Goal: Transaction & Acquisition: Register for event/course

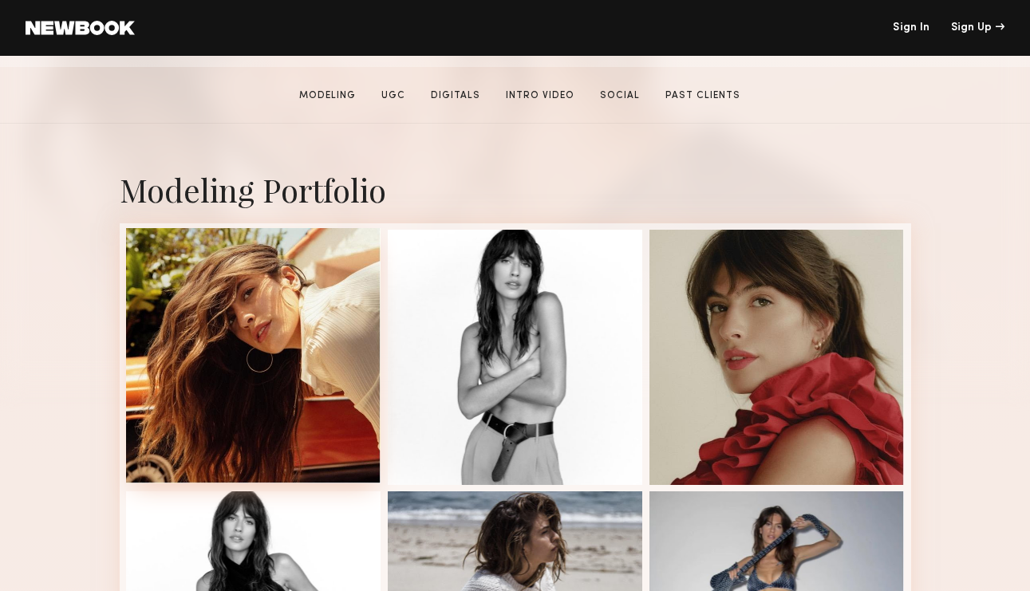
scroll to position [263, 0]
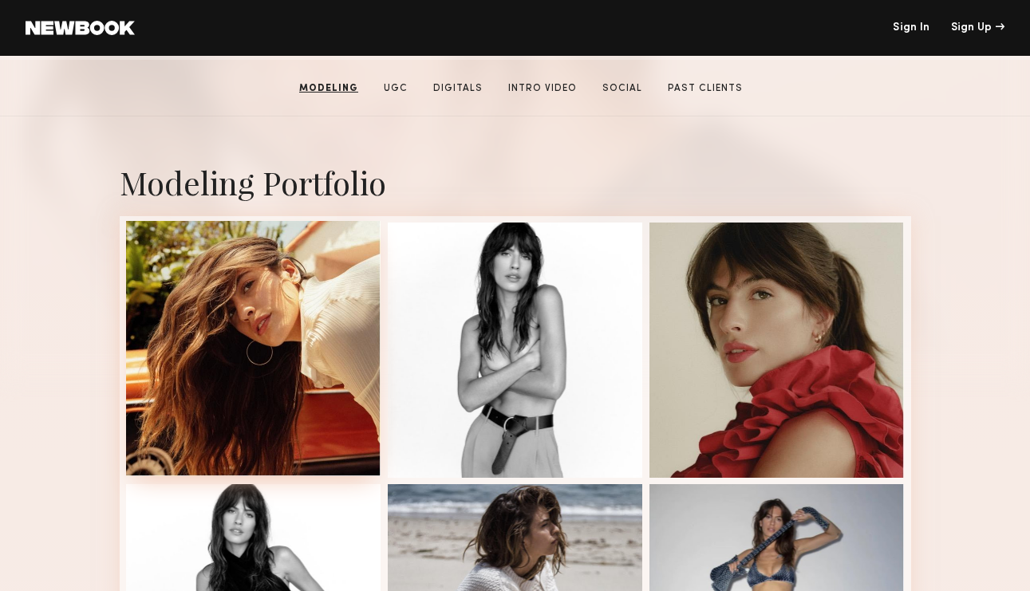
click at [215, 285] on div at bounding box center [253, 348] width 255 height 255
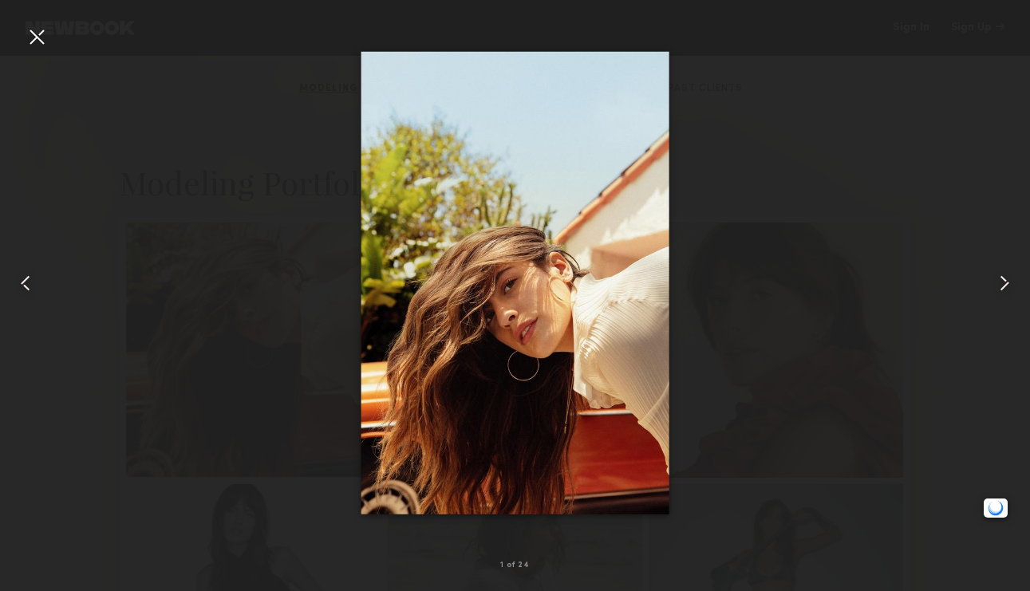
click at [880, 192] on div at bounding box center [515, 283] width 1030 height 515
click at [873, 185] on div at bounding box center [515, 283] width 1030 height 515
click at [42, 38] on div at bounding box center [37, 37] width 26 height 26
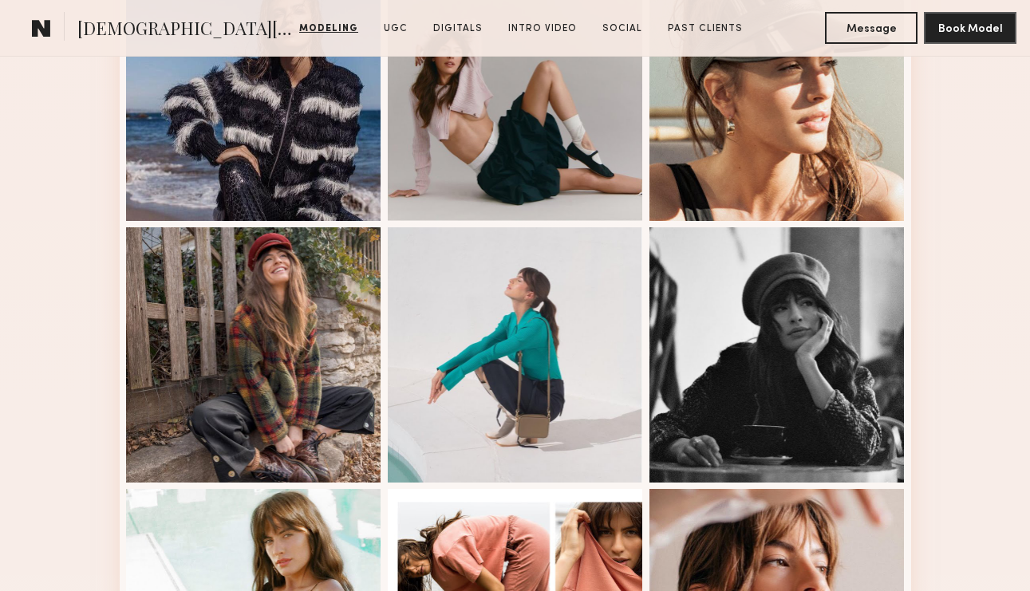
scroll to position [1071, 0]
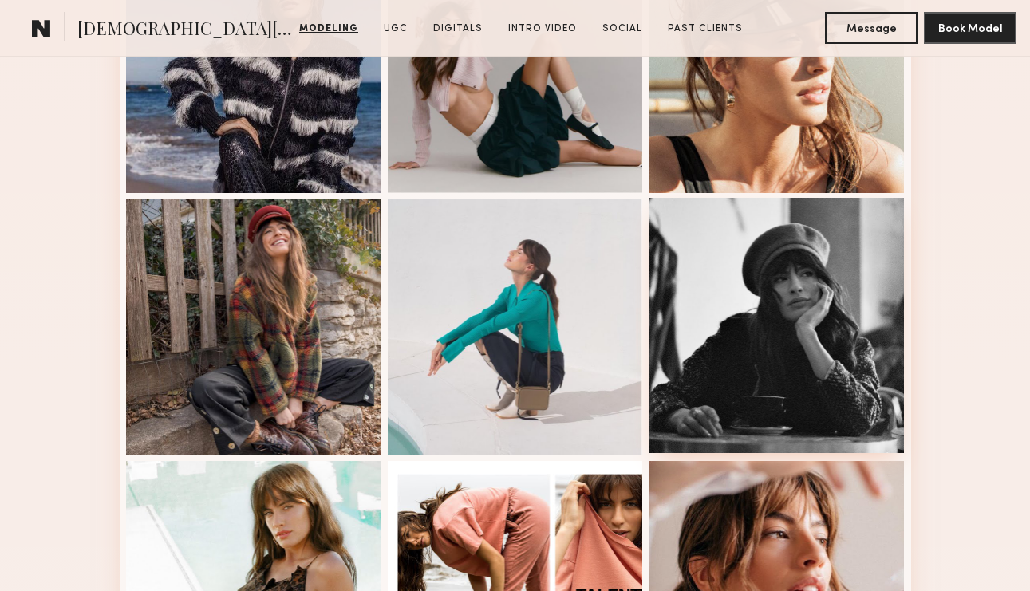
click at [813, 263] on div at bounding box center [777, 325] width 255 height 255
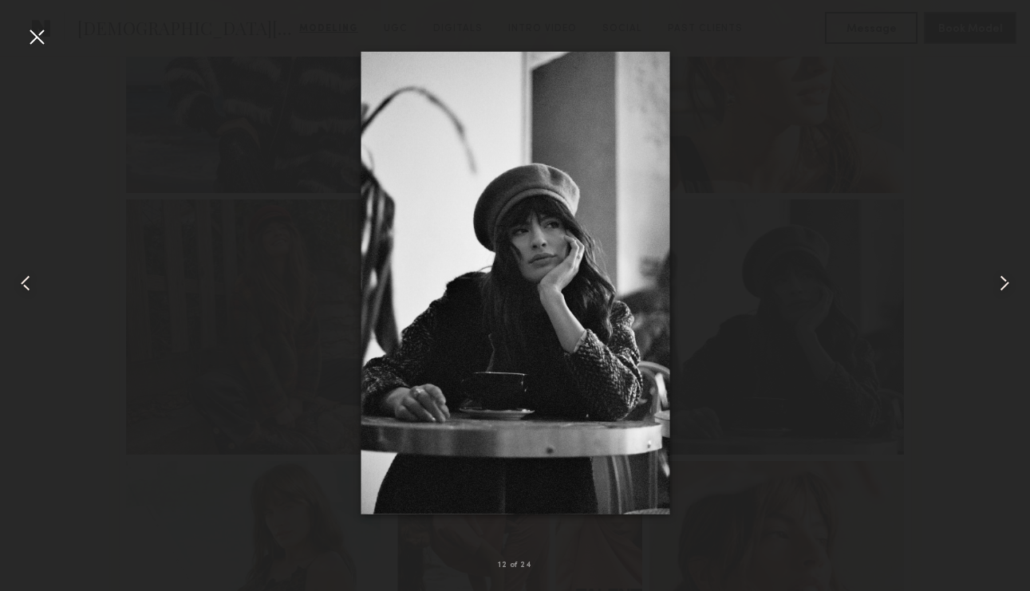
click at [33, 27] on div at bounding box center [37, 37] width 26 height 26
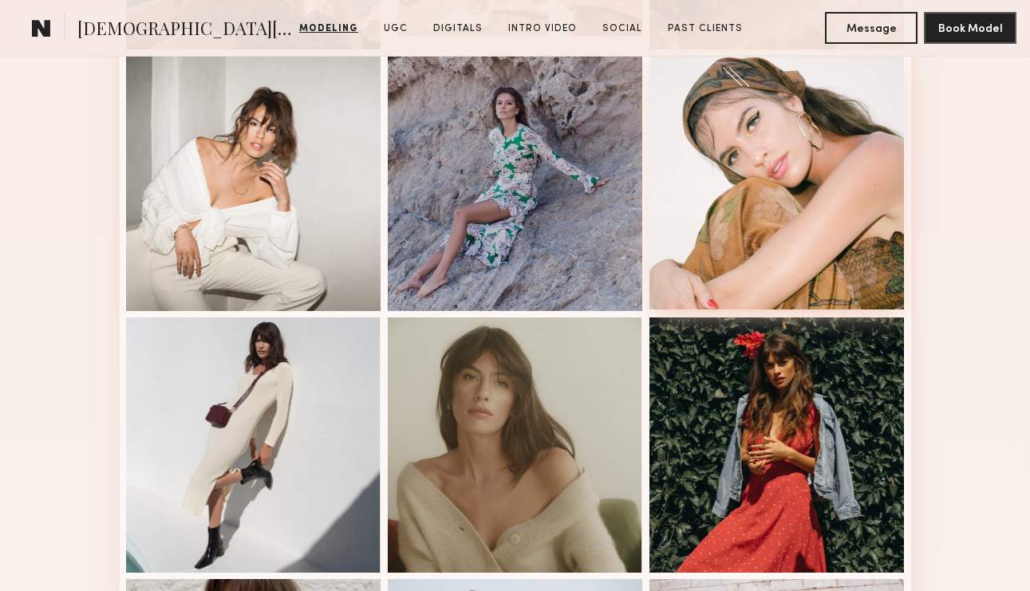
scroll to position [1737, 0]
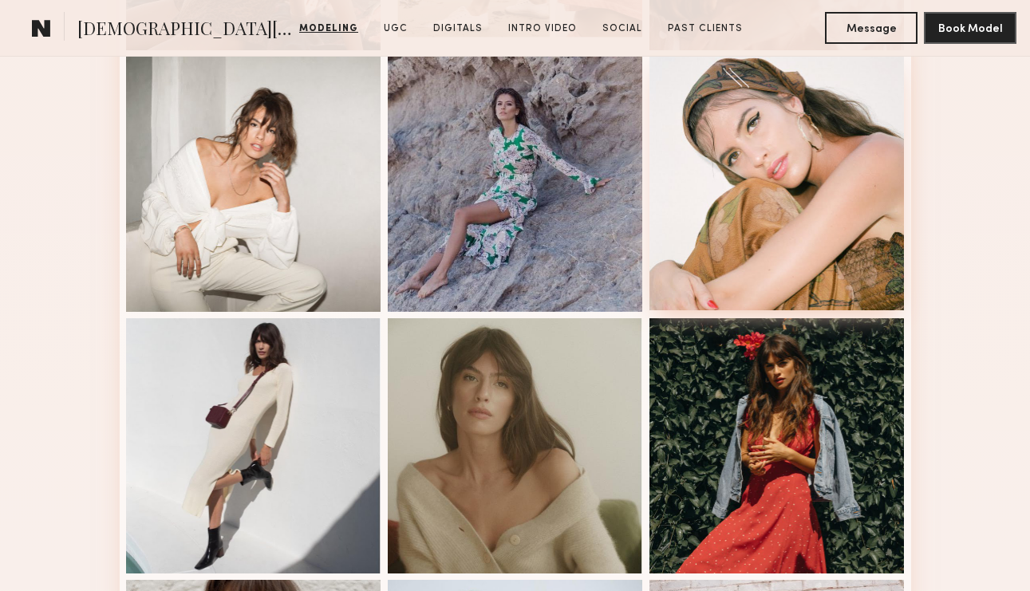
click at [814, 89] on div at bounding box center [777, 182] width 255 height 255
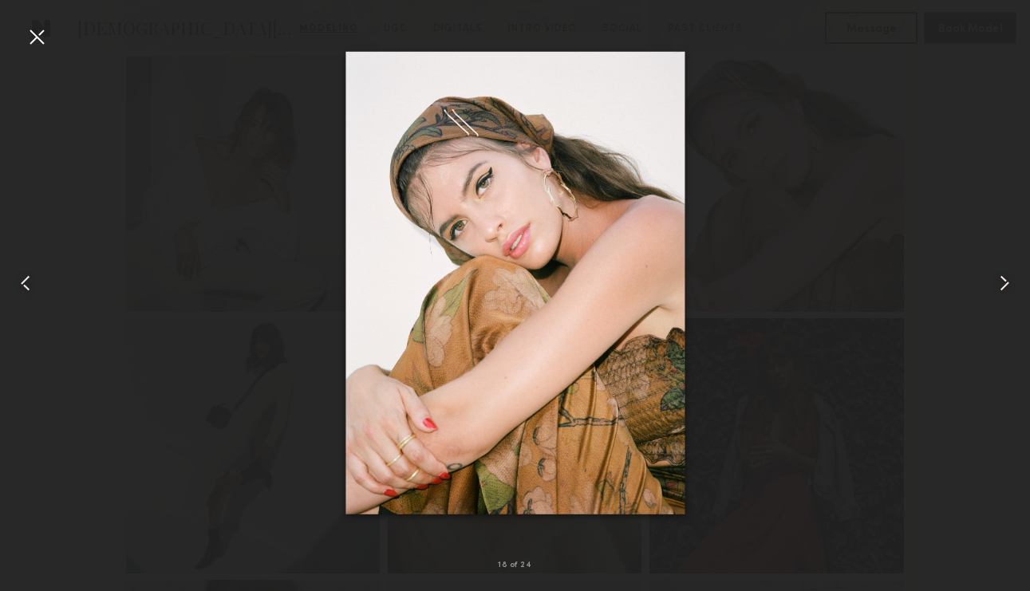
click at [1001, 285] on common-icon at bounding box center [1005, 284] width 26 height 26
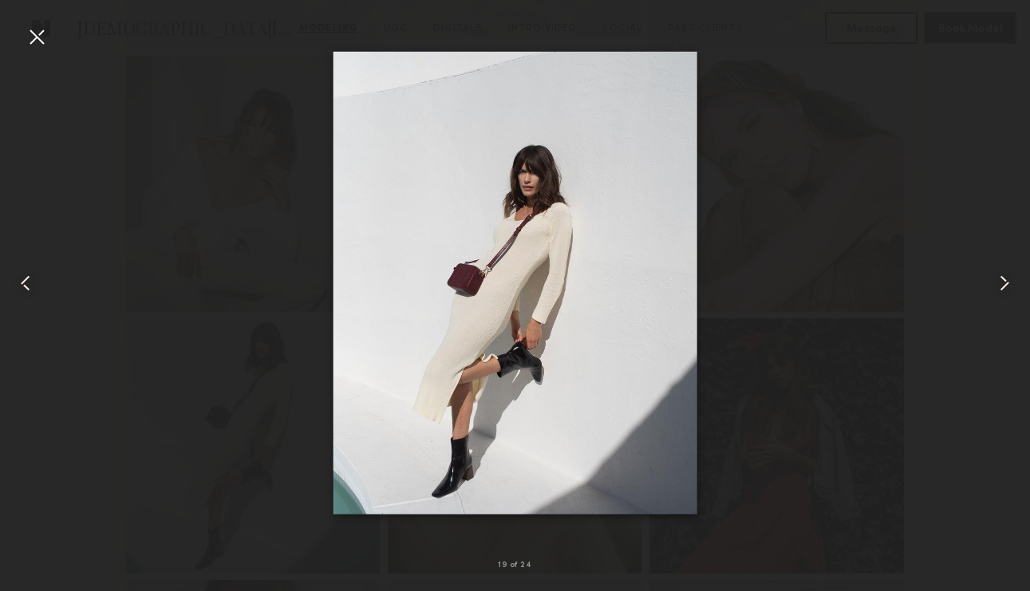
click at [1001, 285] on common-icon at bounding box center [1005, 284] width 26 height 26
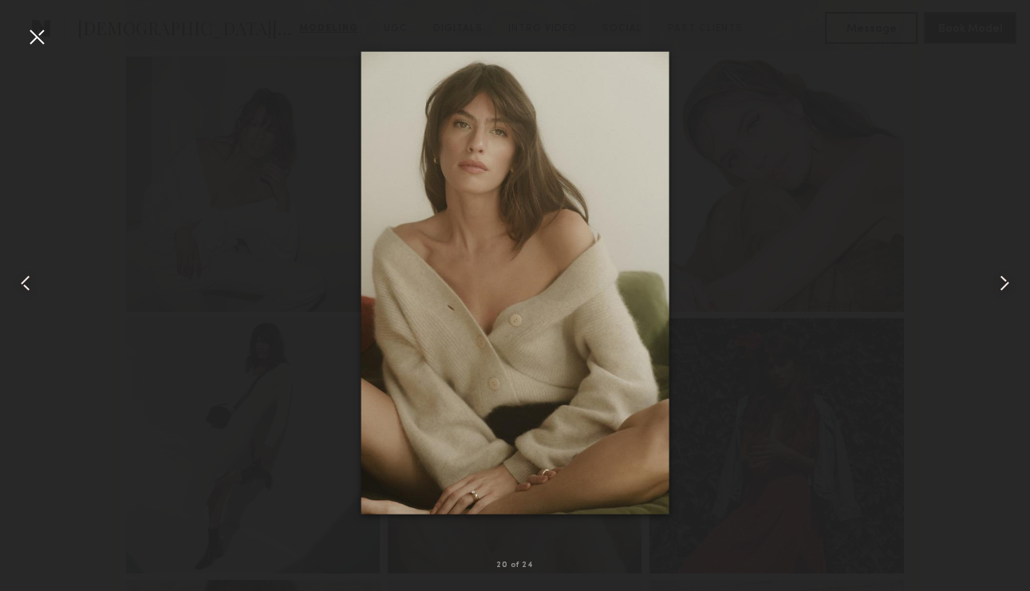
click at [1001, 285] on common-icon at bounding box center [1005, 284] width 26 height 26
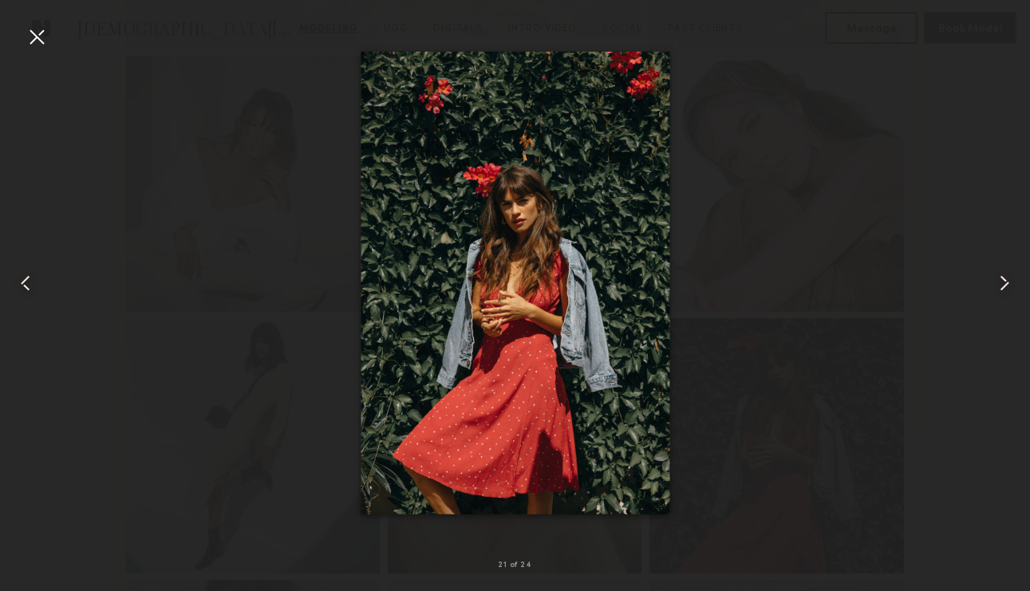
click at [1001, 285] on common-icon at bounding box center [1005, 284] width 26 height 26
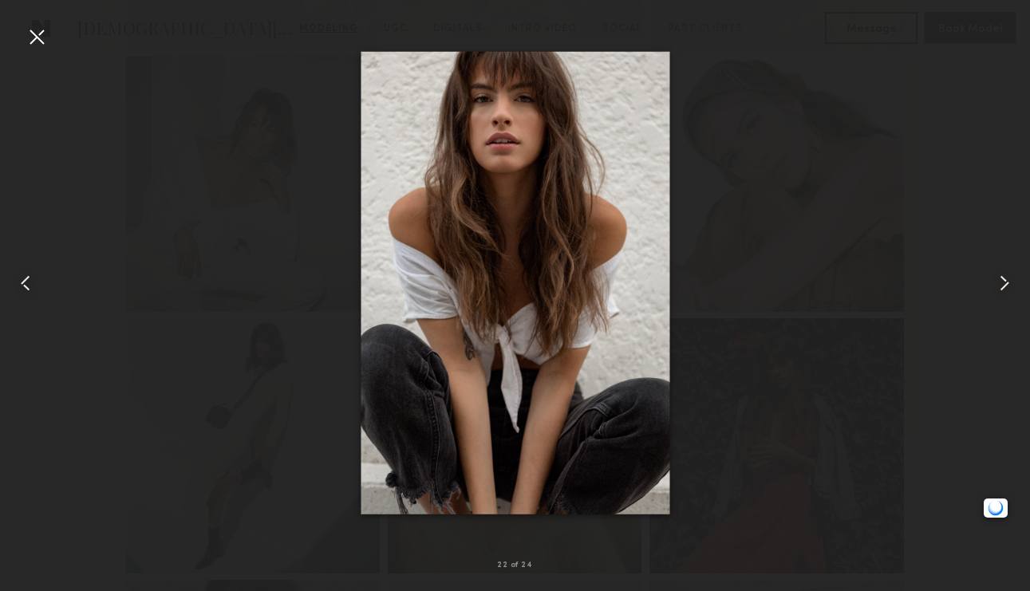
click at [899, 126] on div at bounding box center [515, 283] width 1030 height 515
click at [34, 37] on div at bounding box center [37, 37] width 26 height 26
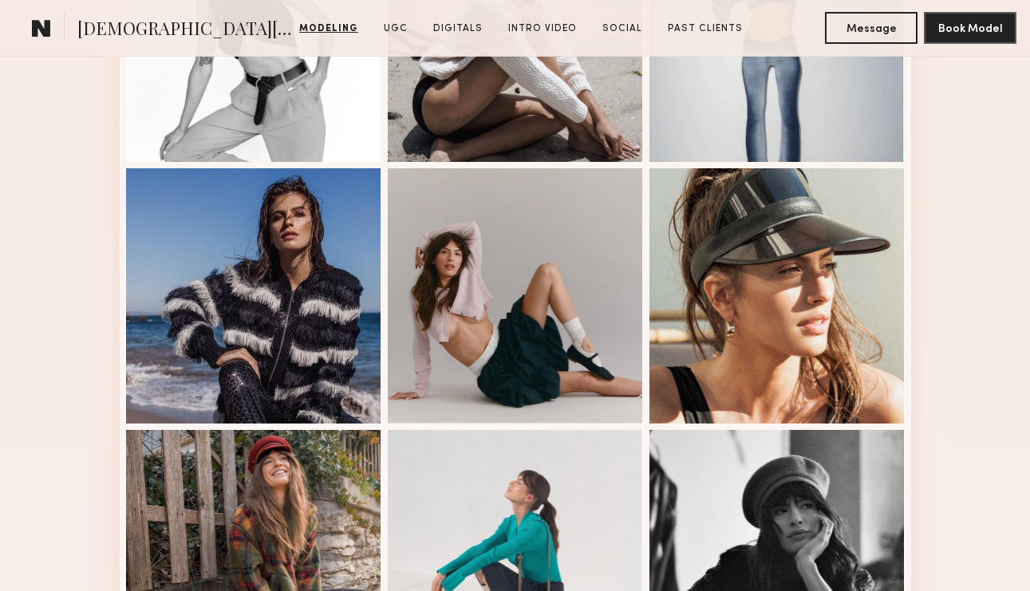
scroll to position [725, 0]
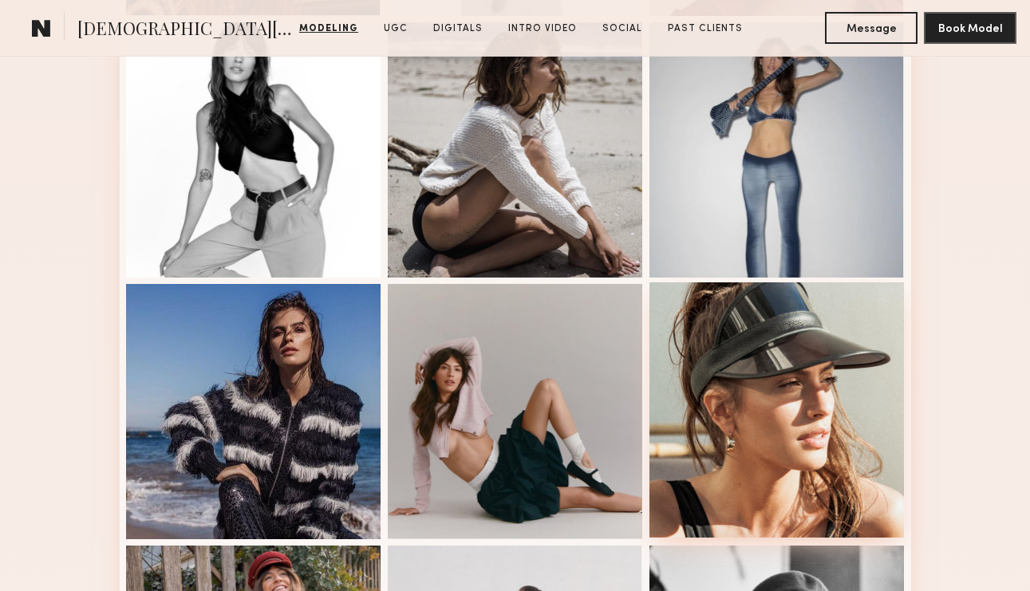
click at [710, 382] on div at bounding box center [777, 410] width 255 height 255
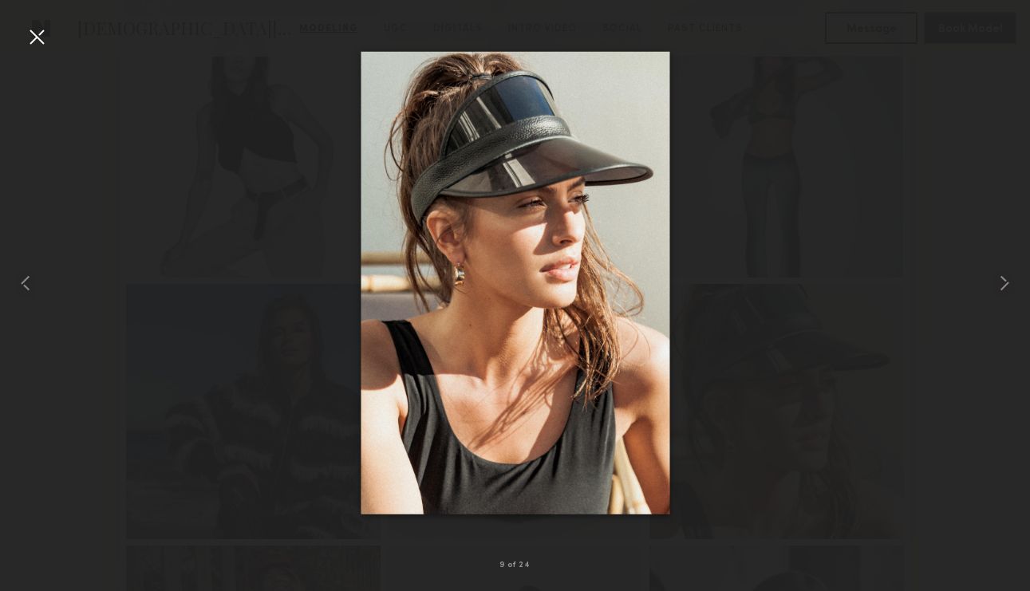
click at [45, 32] on div at bounding box center [37, 37] width 26 height 26
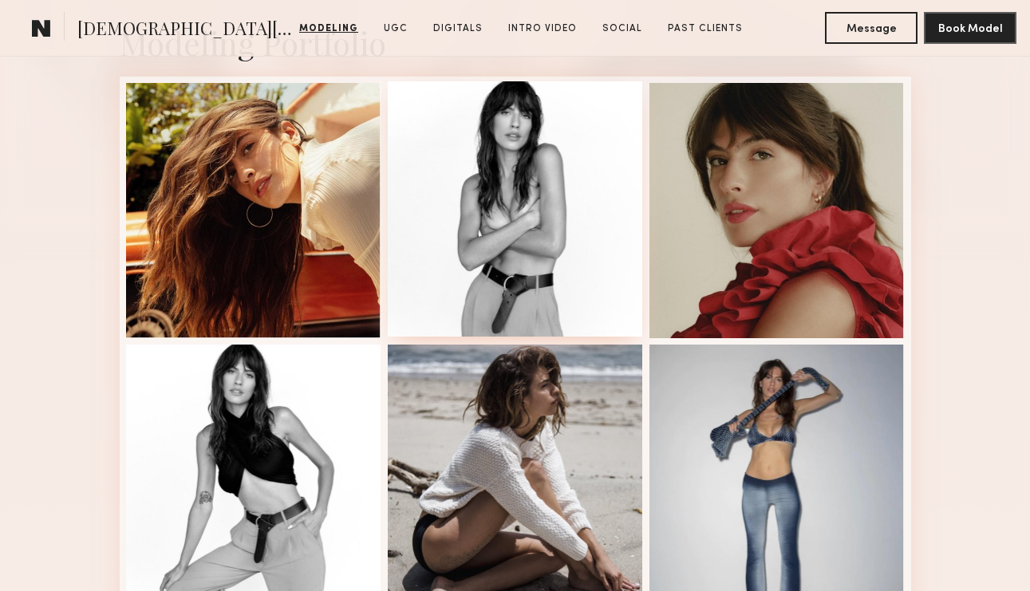
scroll to position [403, 0]
click at [518, 133] on div at bounding box center [515, 208] width 255 height 255
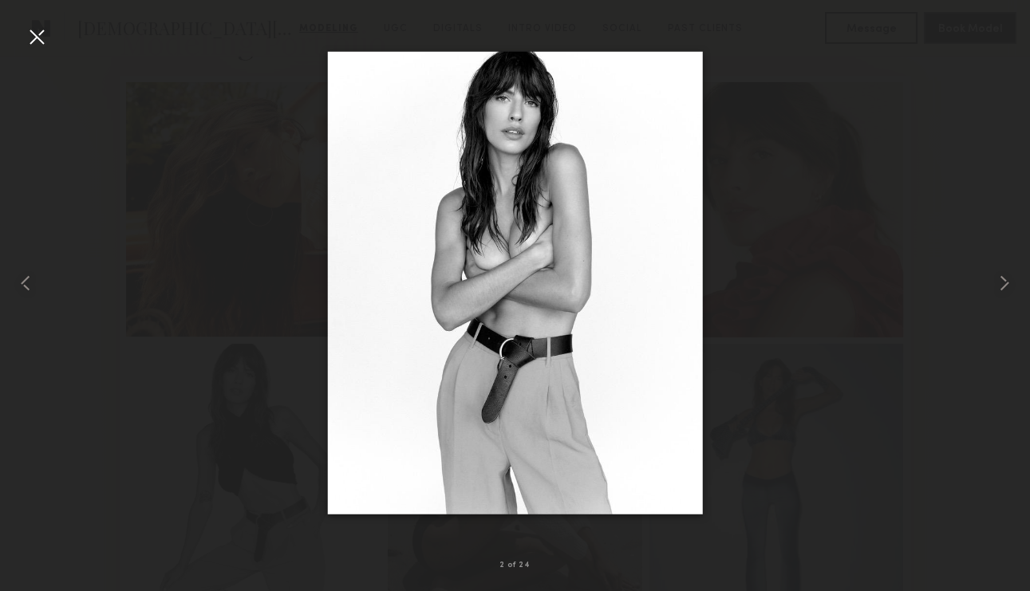
click at [33, 25] on div at bounding box center [37, 37] width 26 height 26
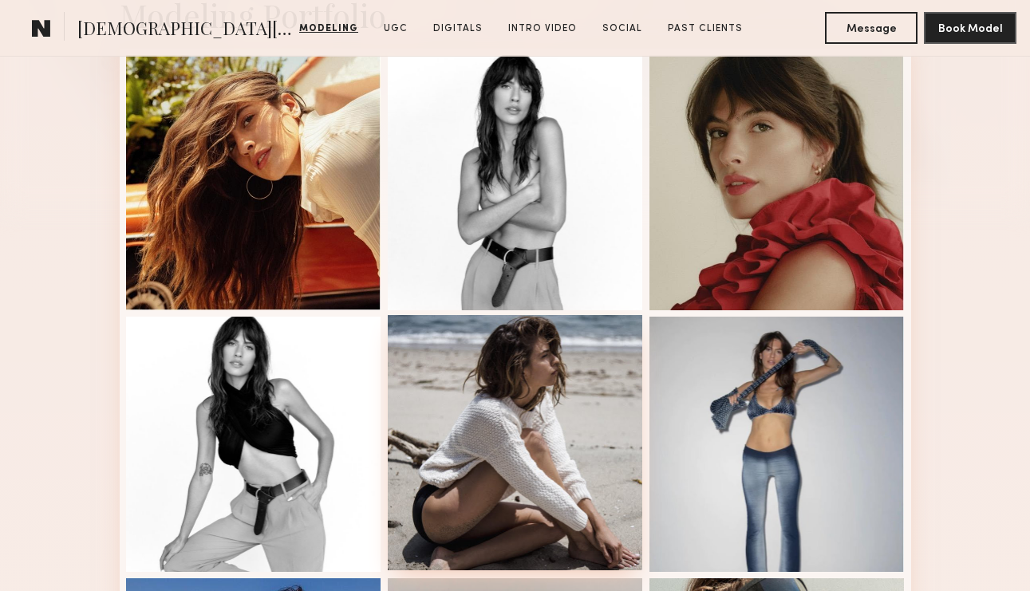
scroll to position [582, 0]
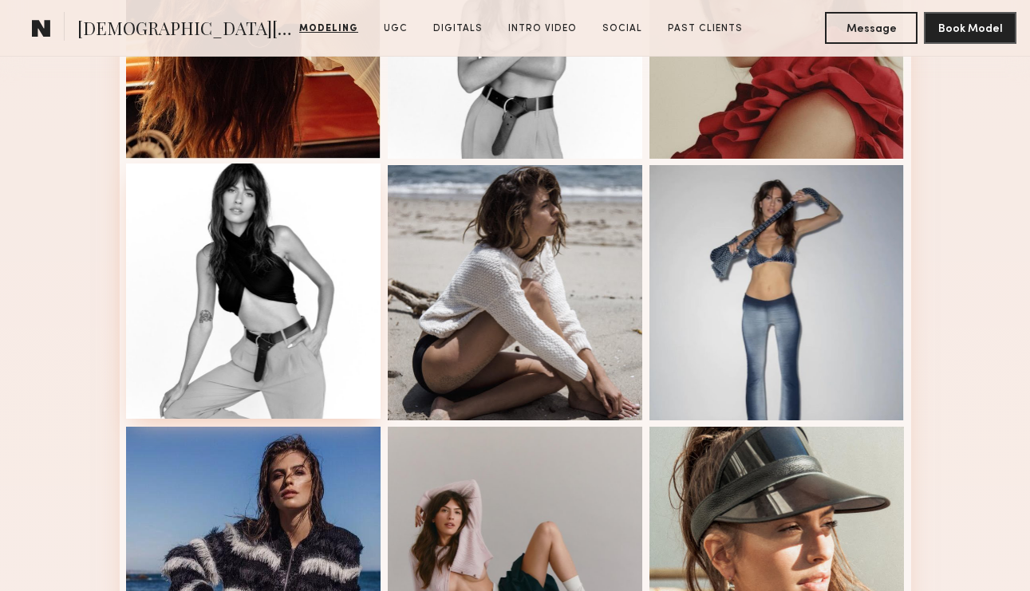
click at [318, 350] on div at bounding box center [253, 291] width 255 height 255
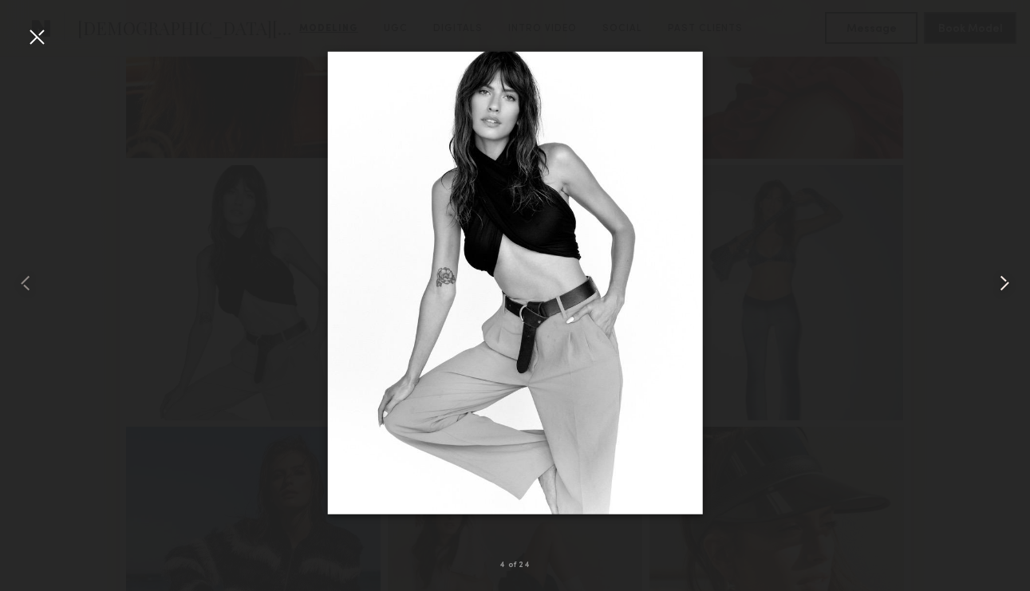
click at [994, 289] on common-icon at bounding box center [1005, 284] width 26 height 26
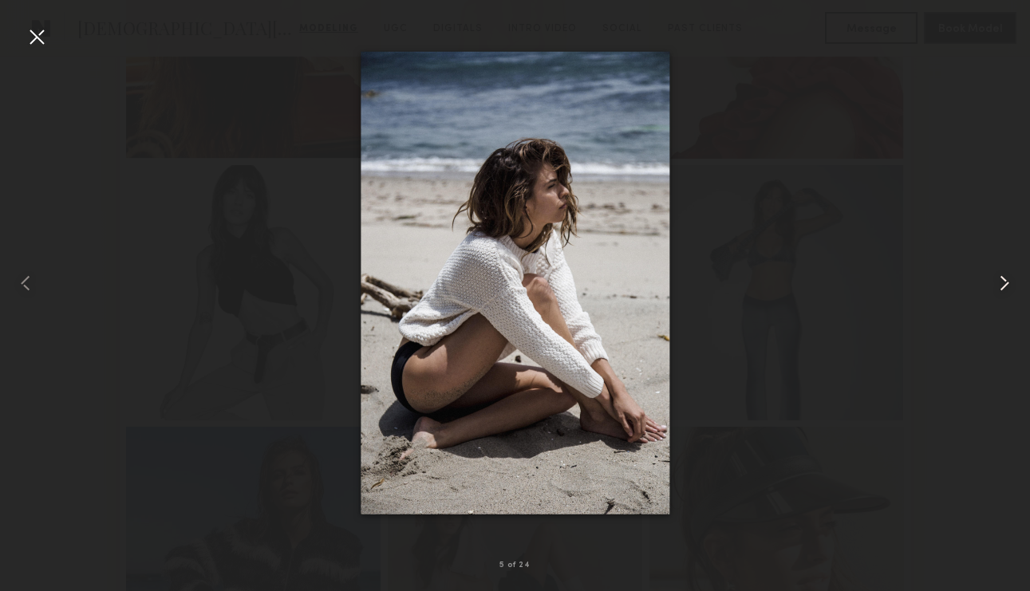
click at [994, 289] on common-icon at bounding box center [1005, 284] width 26 height 26
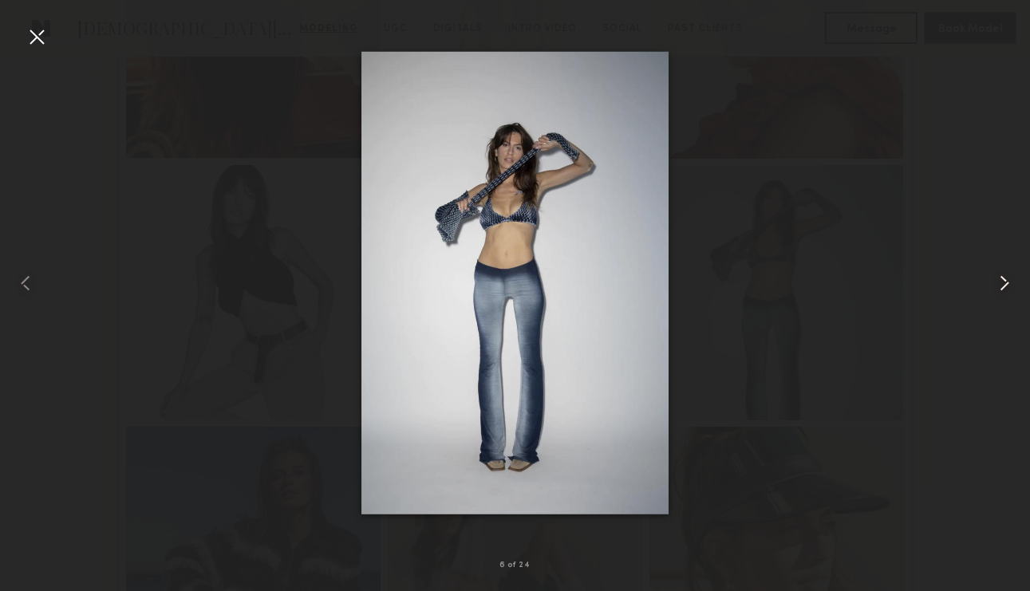
click at [994, 279] on common-icon at bounding box center [1005, 284] width 26 height 26
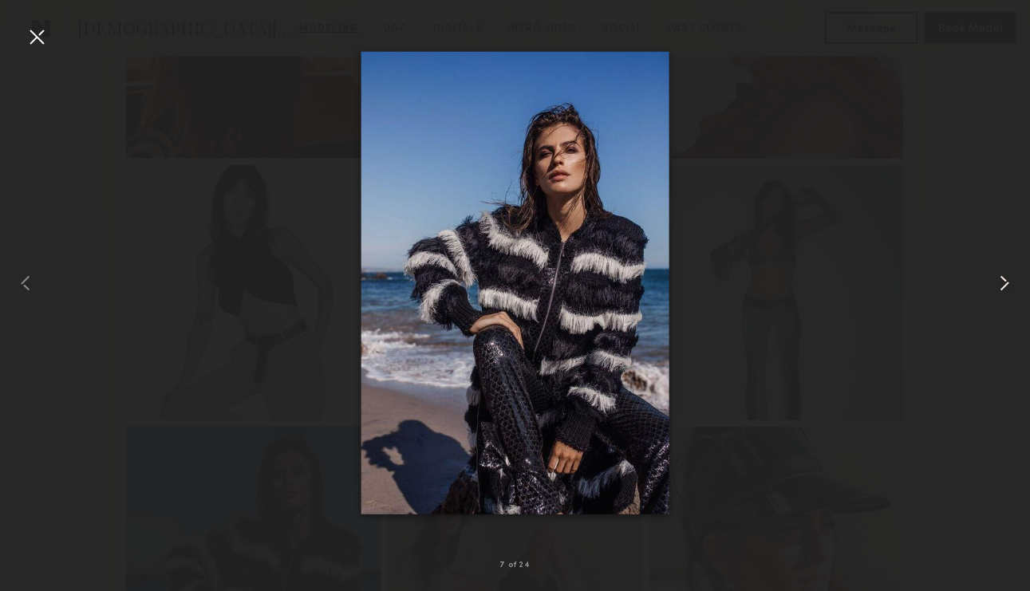
click at [994, 279] on common-icon at bounding box center [1005, 284] width 26 height 26
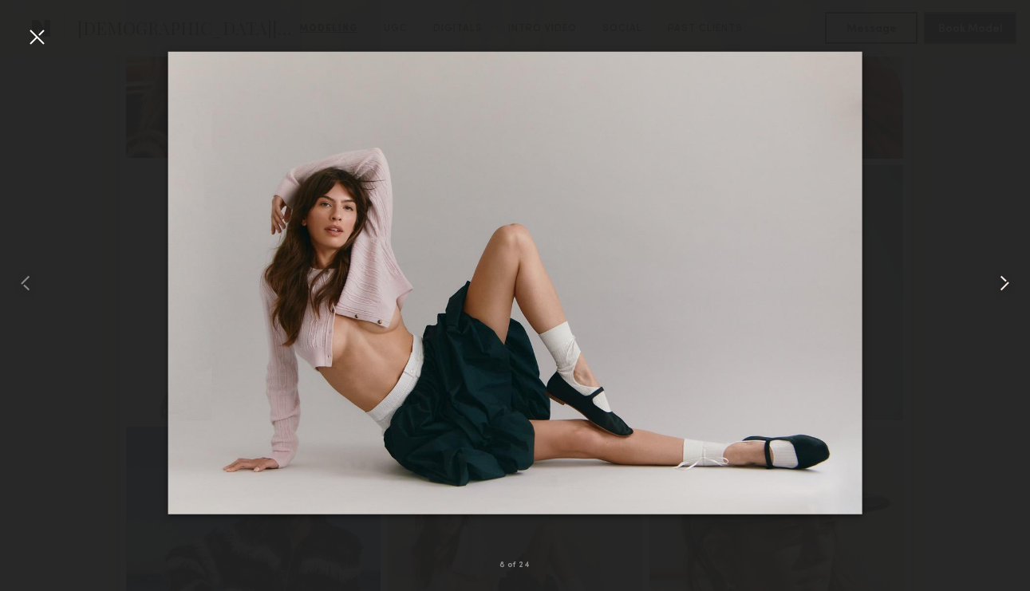
click at [994, 279] on common-icon at bounding box center [1005, 284] width 26 height 26
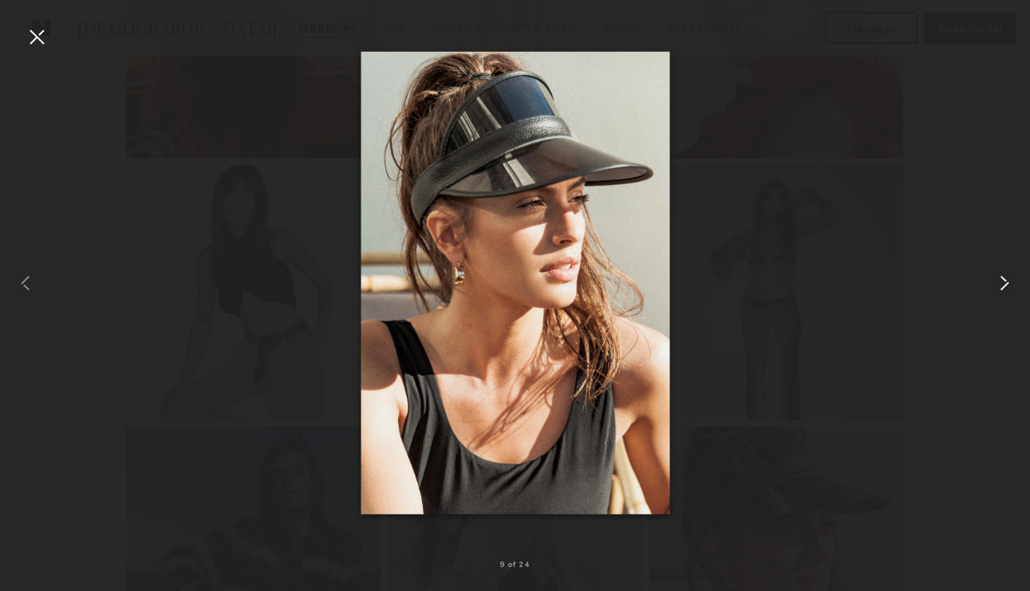
click at [994, 279] on common-icon at bounding box center [1005, 284] width 26 height 26
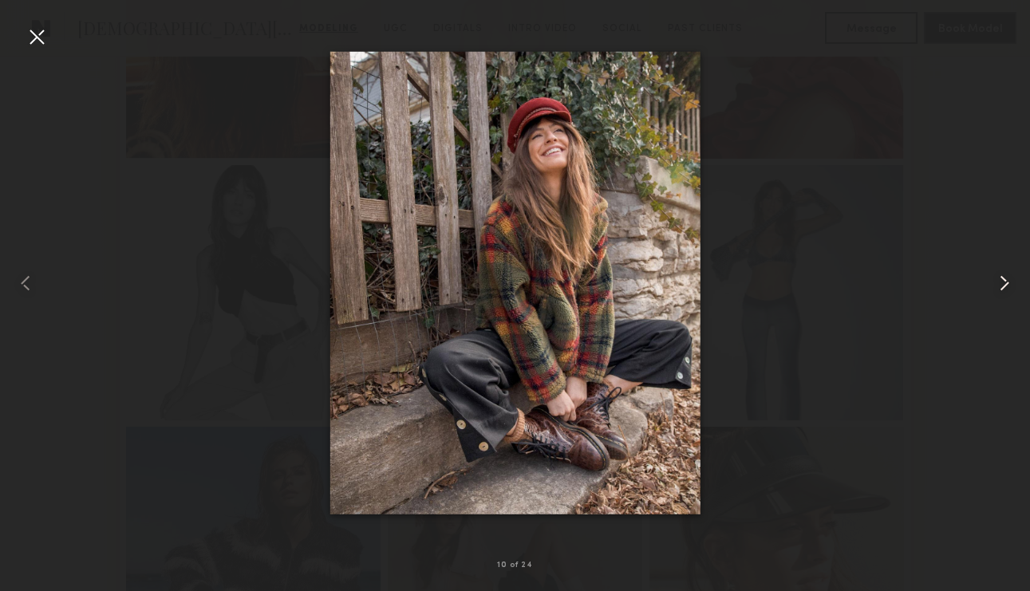
click at [994, 279] on common-icon at bounding box center [1005, 284] width 26 height 26
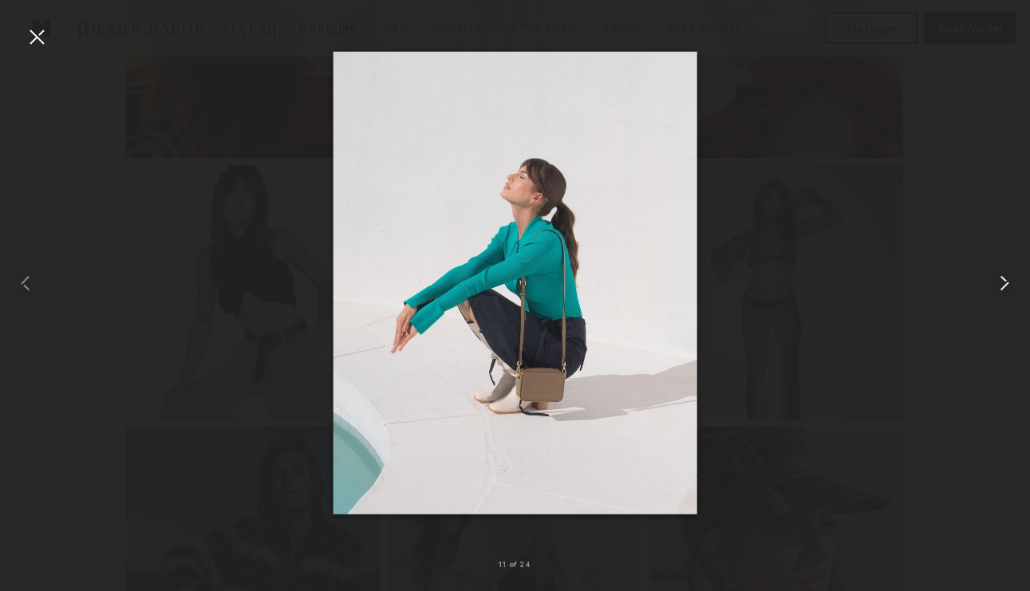
click at [994, 279] on common-icon at bounding box center [1005, 284] width 26 height 26
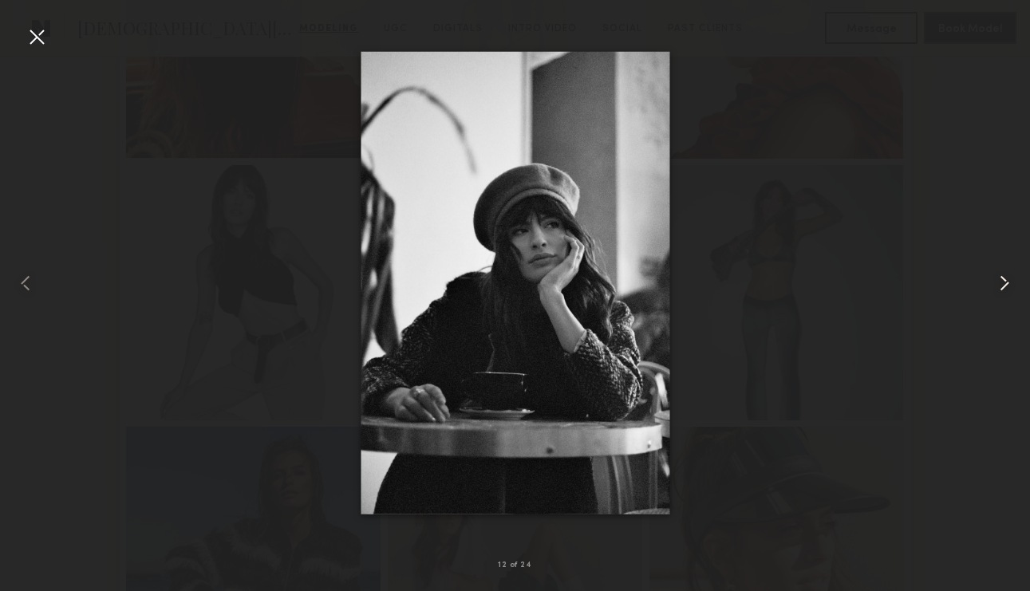
click at [994, 279] on common-icon at bounding box center [1005, 284] width 26 height 26
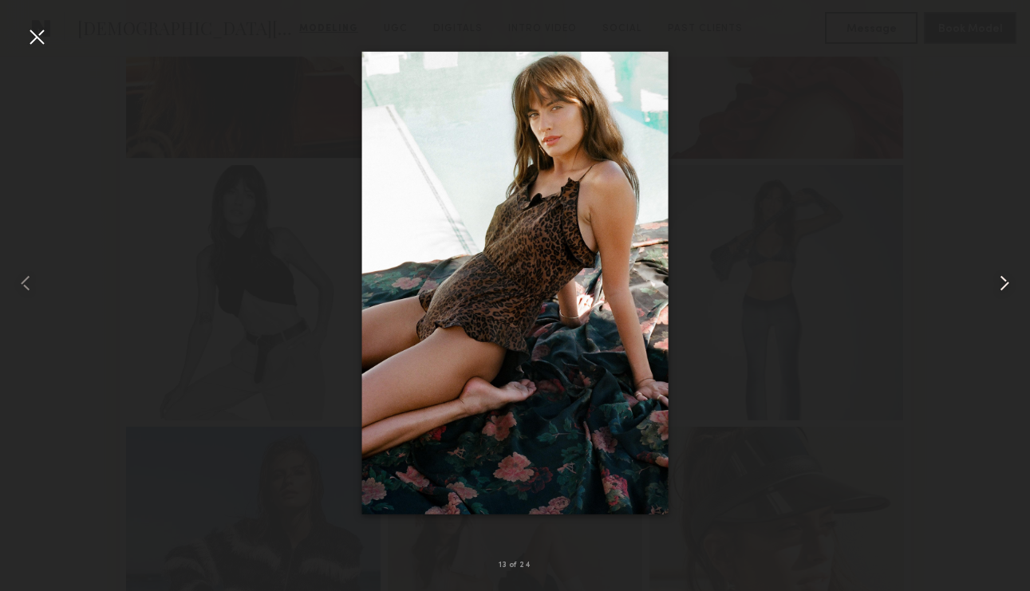
click at [994, 279] on common-icon at bounding box center [1005, 284] width 26 height 26
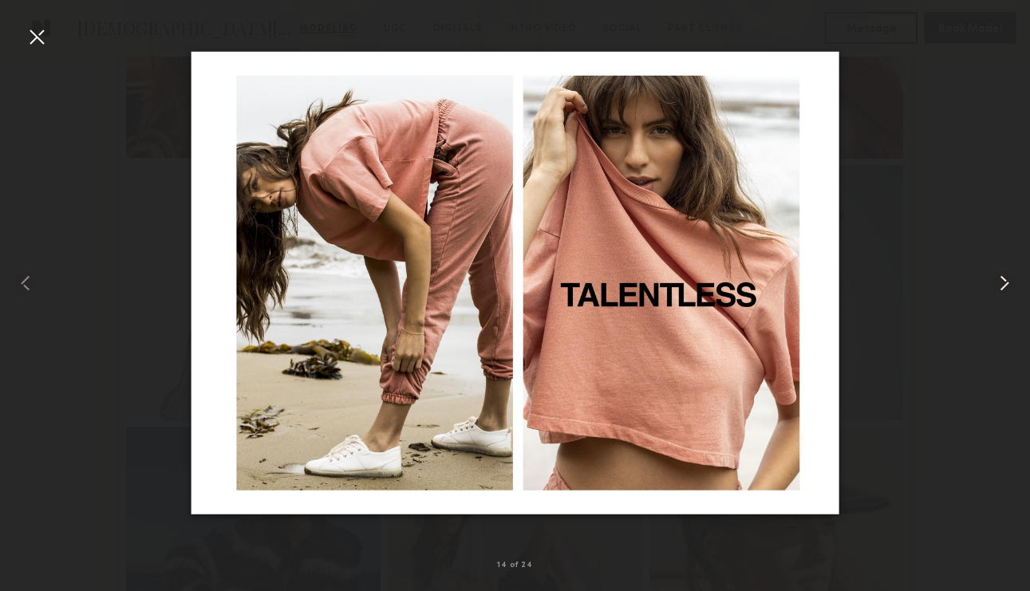
click at [993, 279] on common-icon at bounding box center [1005, 284] width 26 height 26
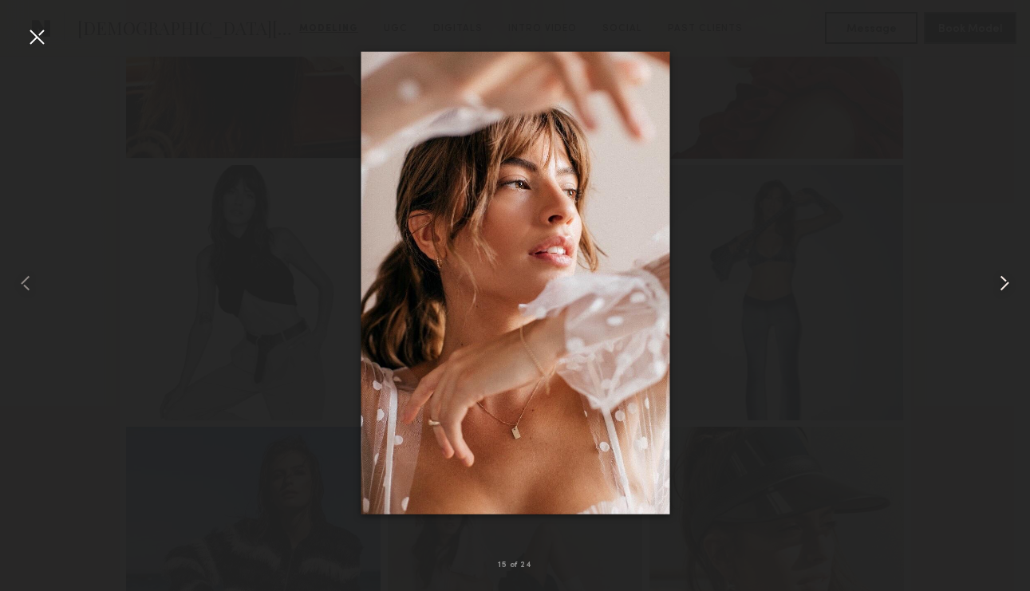
click at [993, 279] on common-icon at bounding box center [1005, 284] width 26 height 26
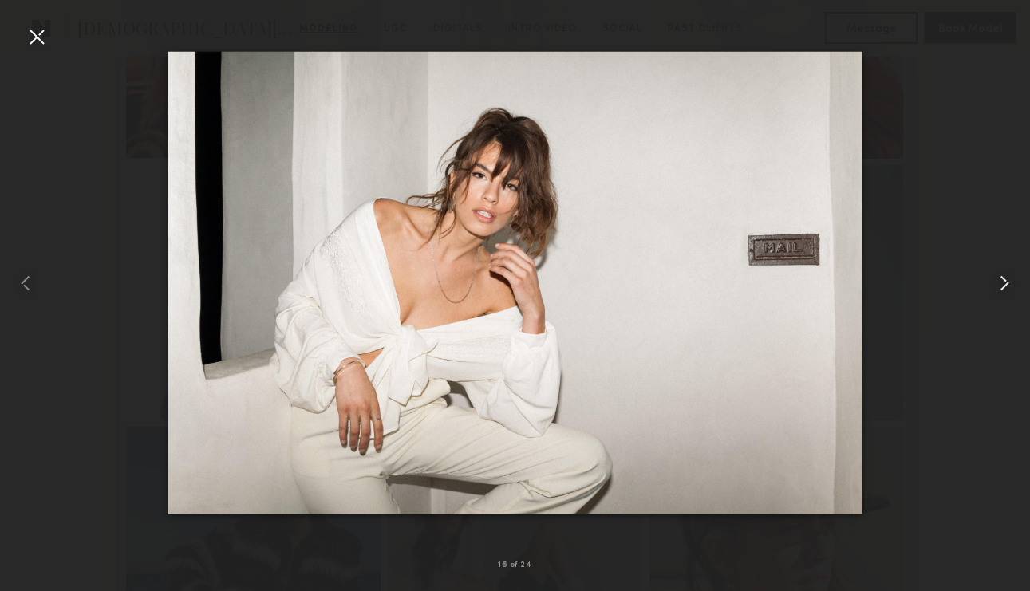
click at [993, 279] on common-icon at bounding box center [1005, 284] width 26 height 26
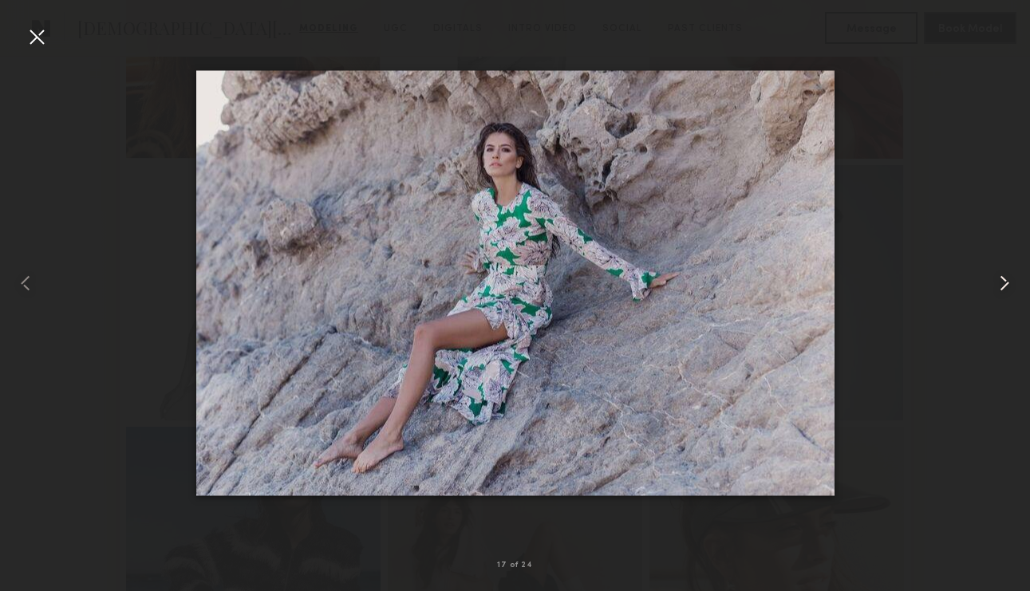
click at [993, 279] on common-icon at bounding box center [1005, 284] width 26 height 26
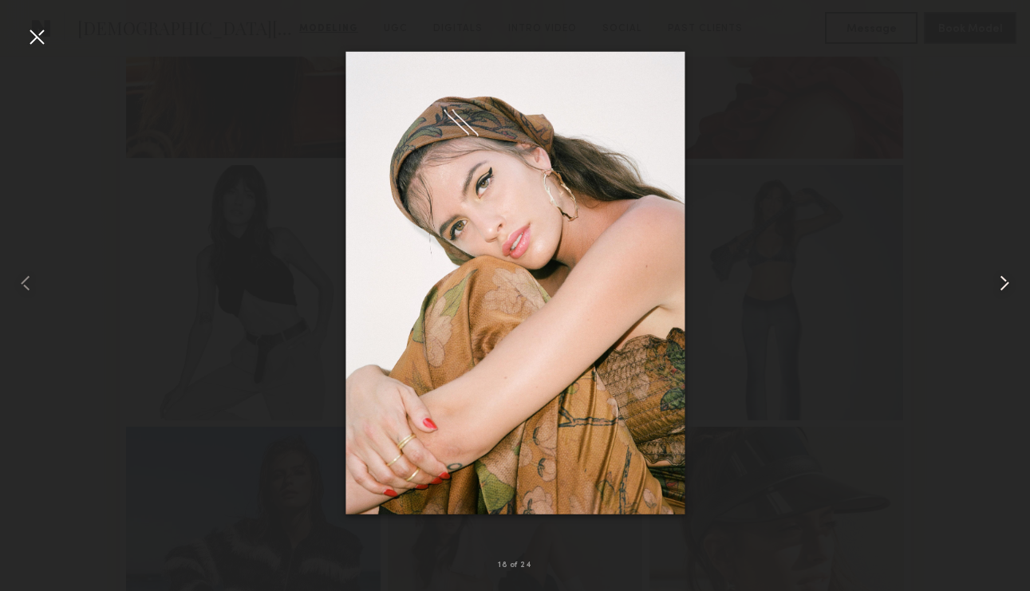
click at [993, 279] on common-icon at bounding box center [1005, 284] width 26 height 26
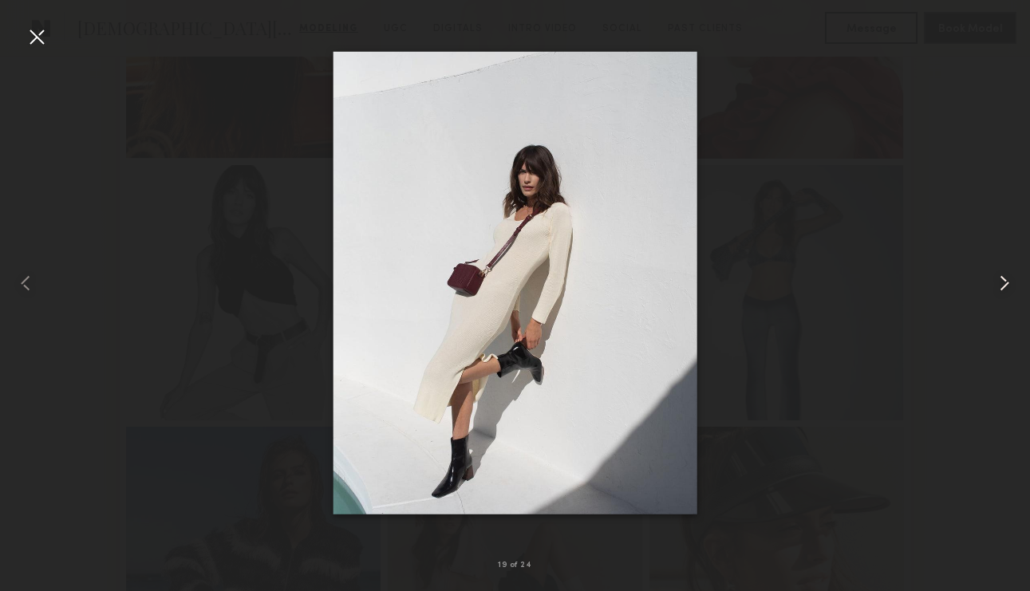
click at [993, 279] on common-icon at bounding box center [1005, 284] width 26 height 26
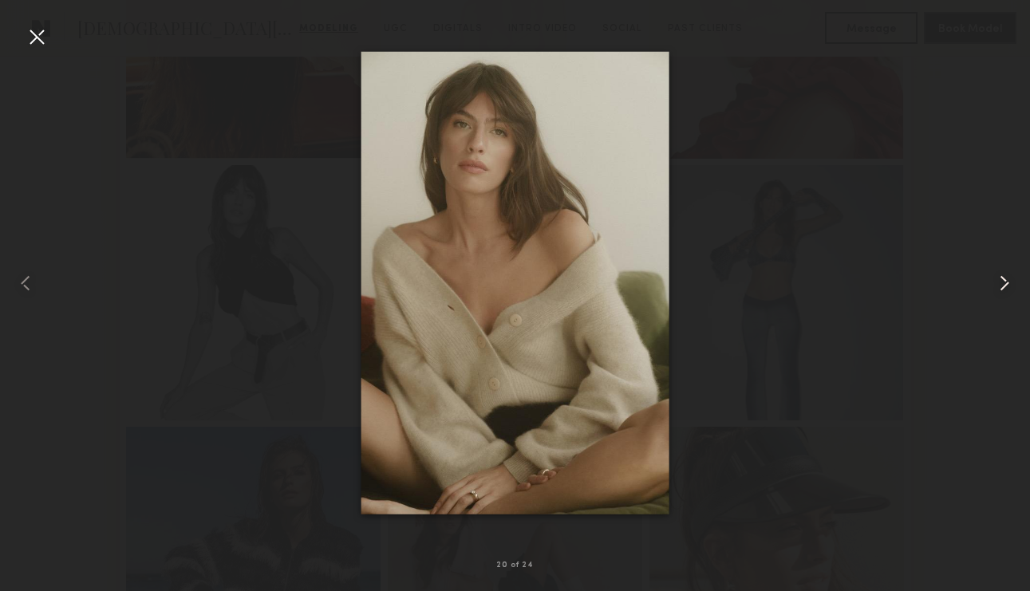
click at [993, 279] on common-icon at bounding box center [1005, 284] width 26 height 26
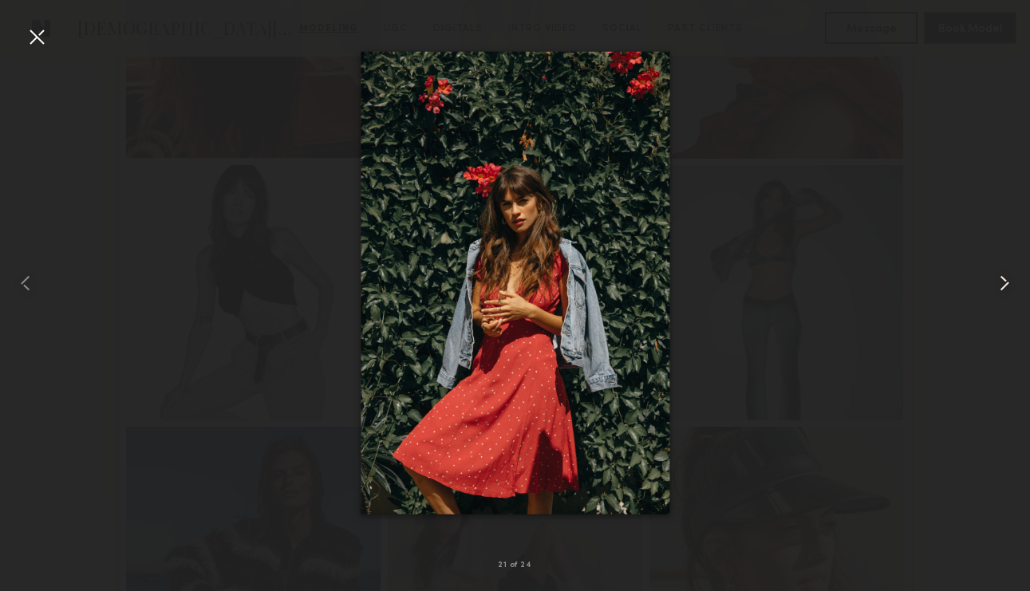
click at [993, 279] on common-icon at bounding box center [1005, 284] width 26 height 26
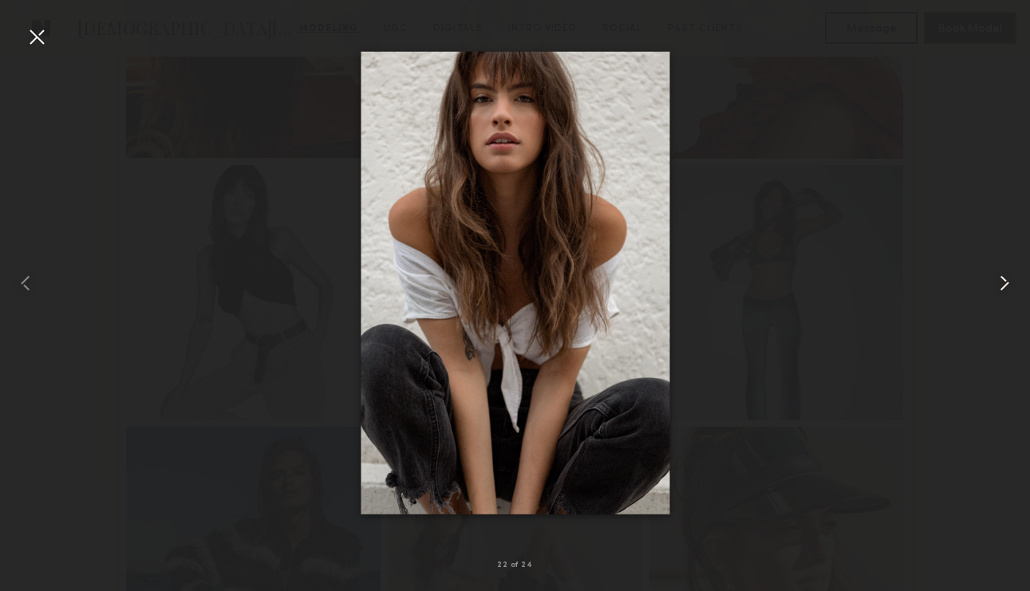
click at [993, 279] on common-icon at bounding box center [1005, 284] width 26 height 26
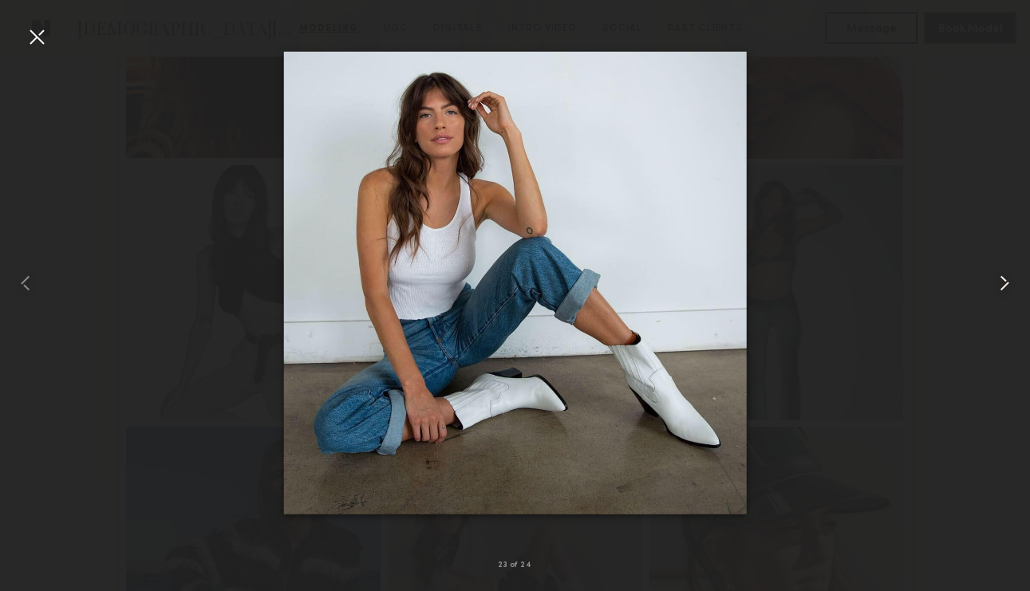
click at [993, 279] on common-icon at bounding box center [1005, 284] width 26 height 26
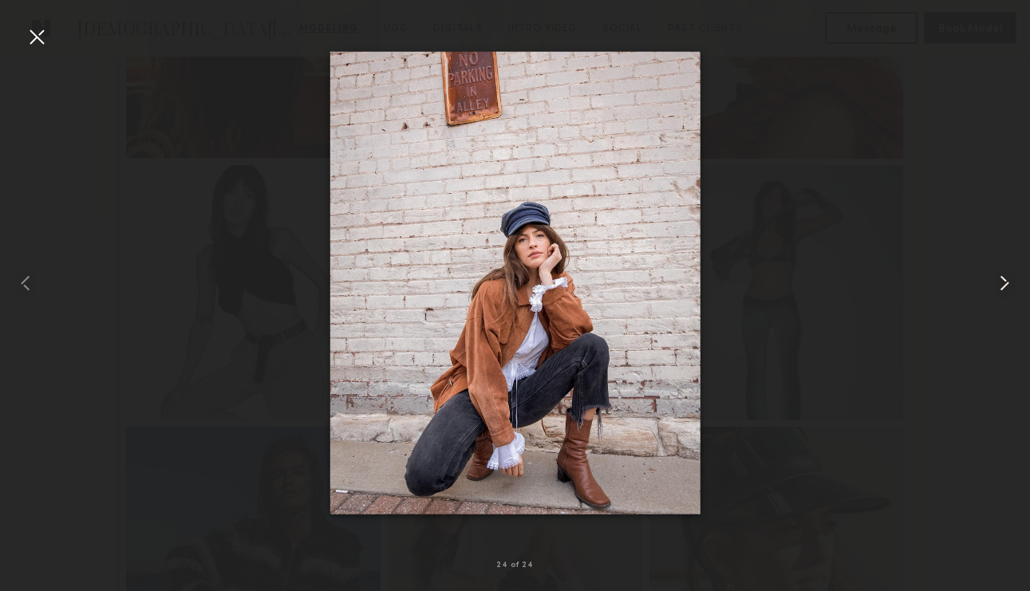
click at [993, 279] on common-icon at bounding box center [1005, 284] width 26 height 26
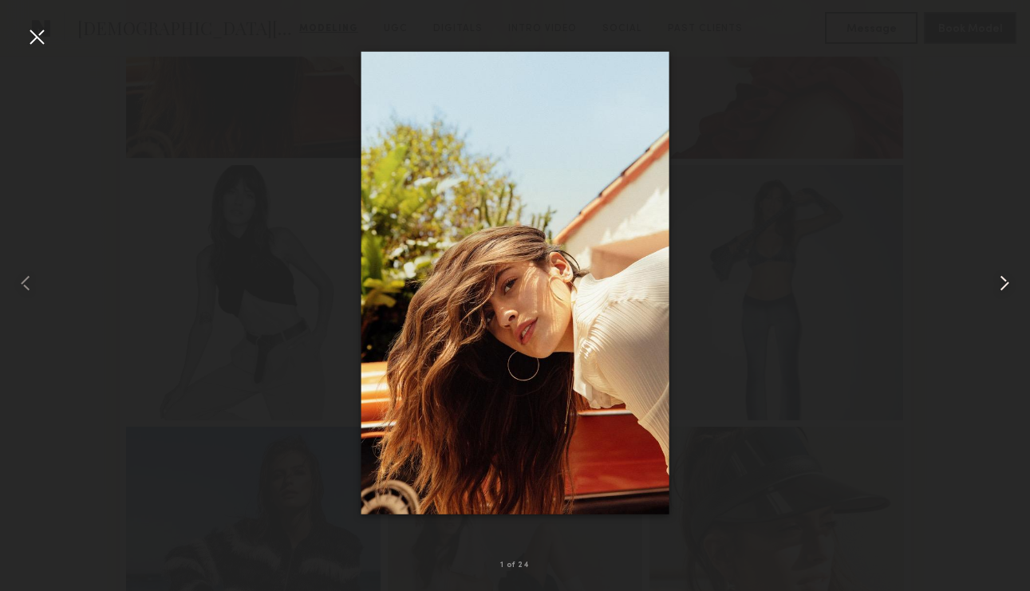
click at [993, 279] on common-icon at bounding box center [1005, 284] width 26 height 26
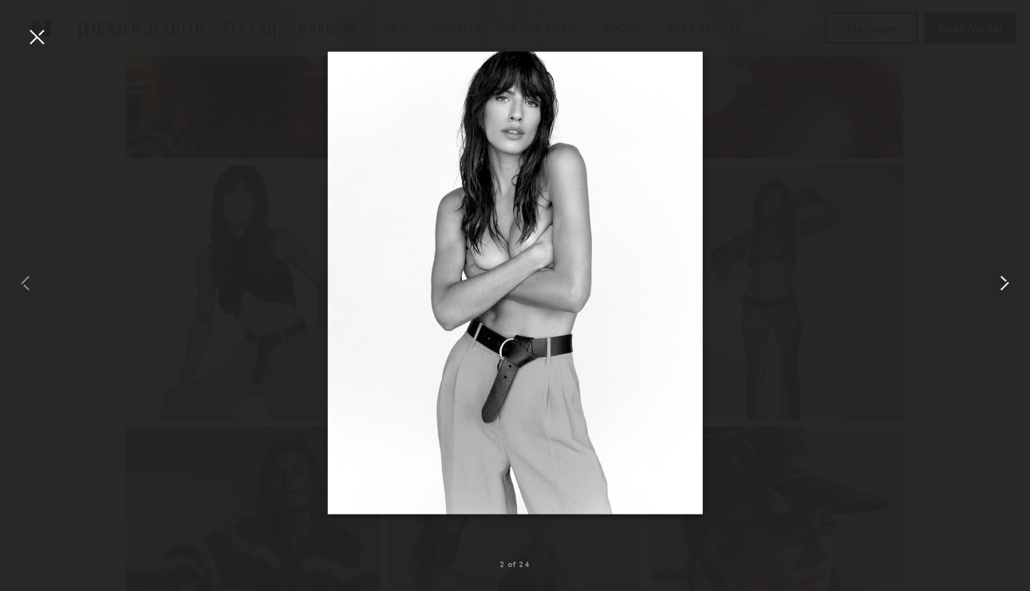
click at [993, 279] on common-icon at bounding box center [1005, 284] width 26 height 26
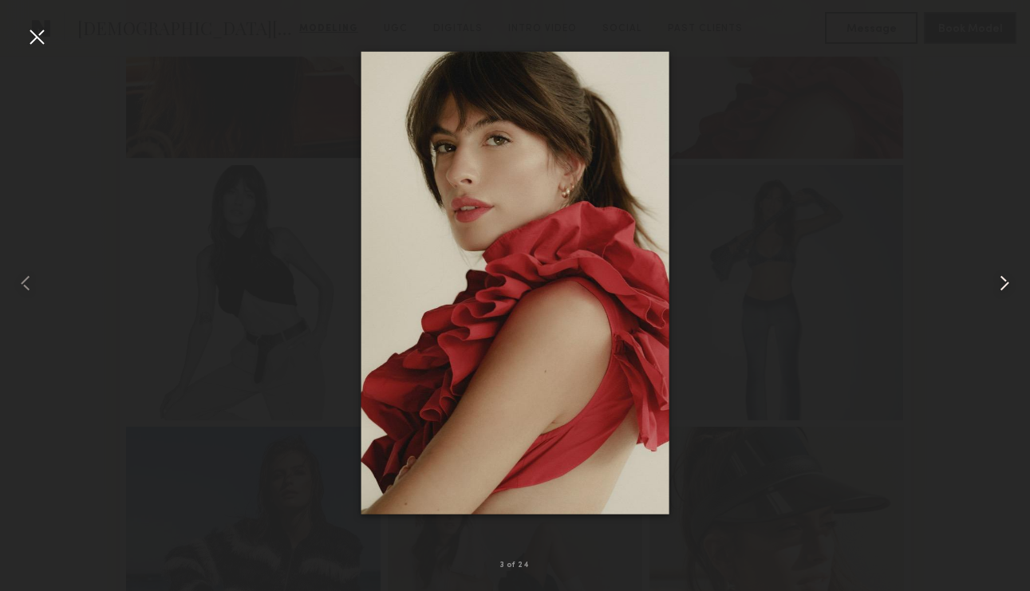
click at [993, 279] on common-icon at bounding box center [1005, 284] width 26 height 26
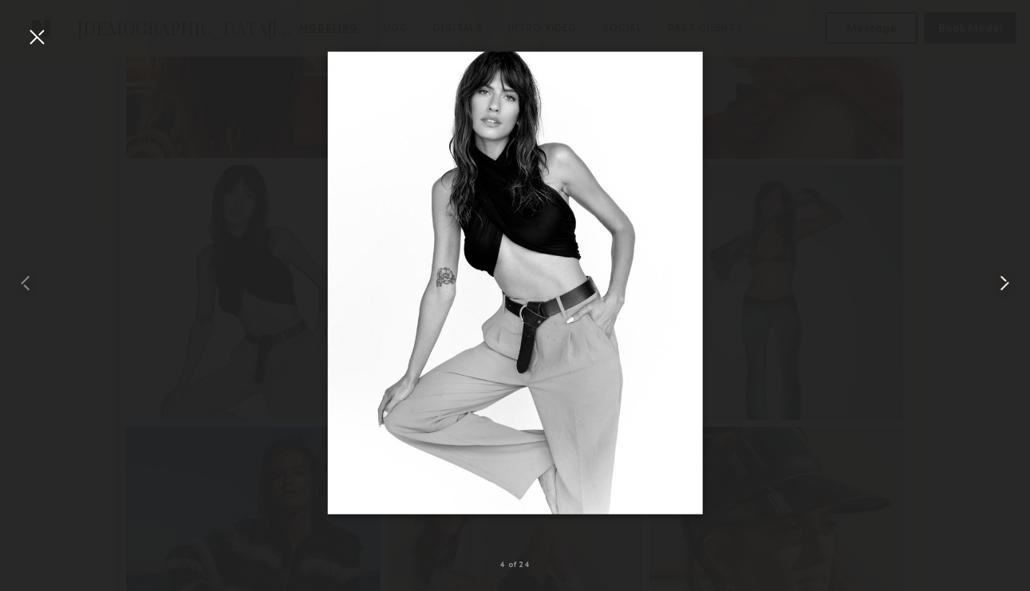
click at [993, 279] on common-icon at bounding box center [1005, 284] width 26 height 26
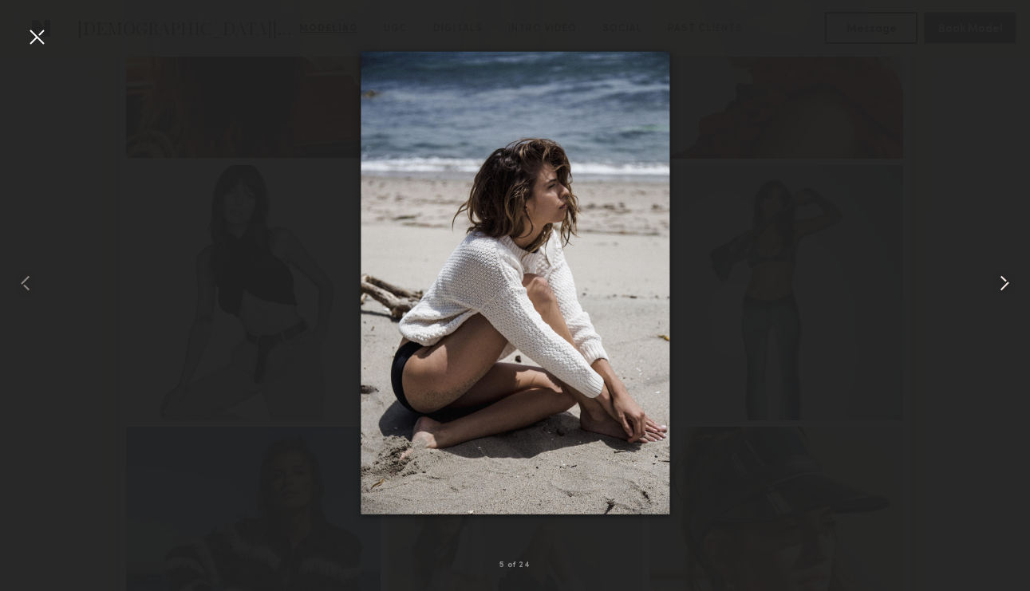
click at [993, 279] on common-icon at bounding box center [1005, 284] width 26 height 26
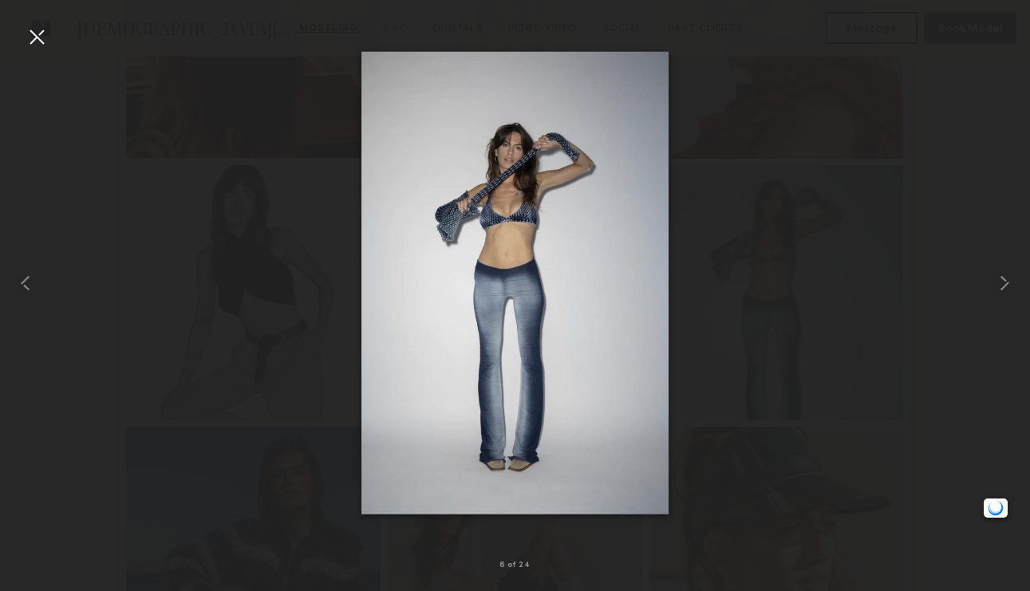
click at [914, 89] on div at bounding box center [515, 283] width 1030 height 515
click at [27, 46] on div at bounding box center [37, 37] width 26 height 26
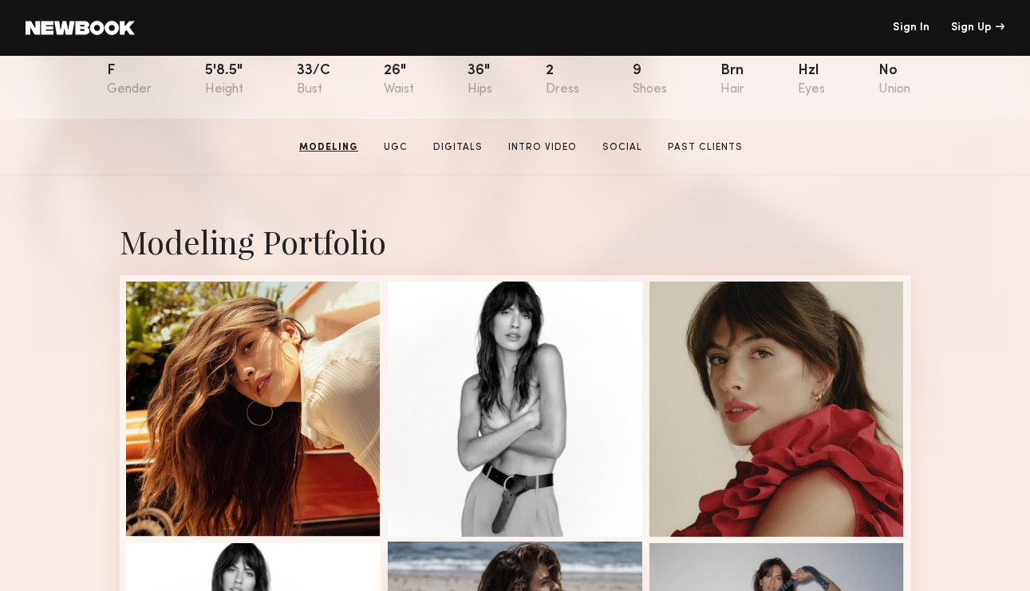
scroll to position [0, 0]
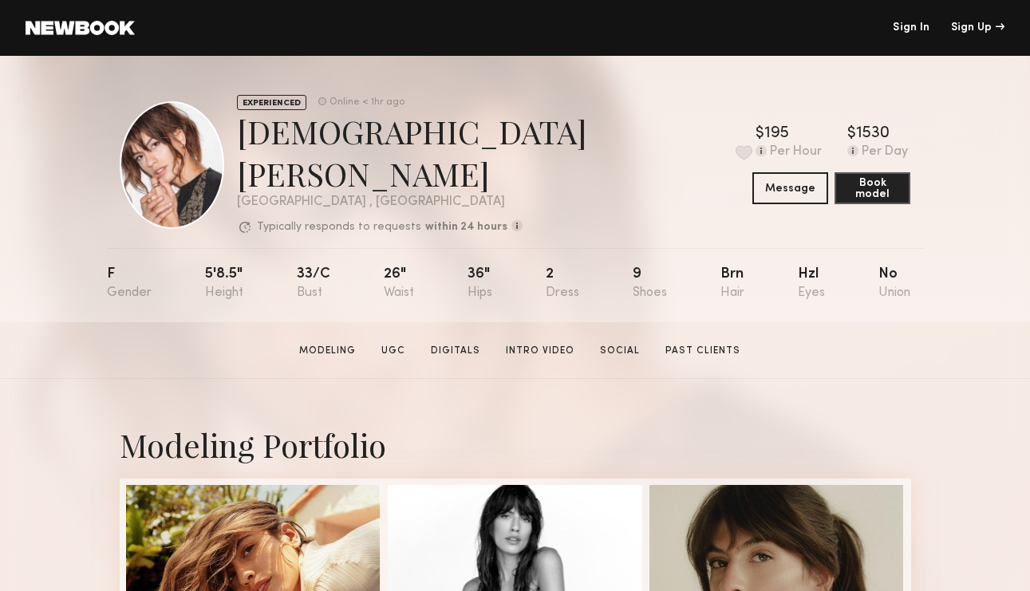
drag, startPoint x: 248, startPoint y: 268, endPoint x: 187, endPoint y: 268, distance: 61.5
click at [187, 268] on nb-model-profile-props "F 5'8.5" 33/c 26" 36" 2 9 Brn Hzl No" at bounding box center [515, 285] width 817 height 74
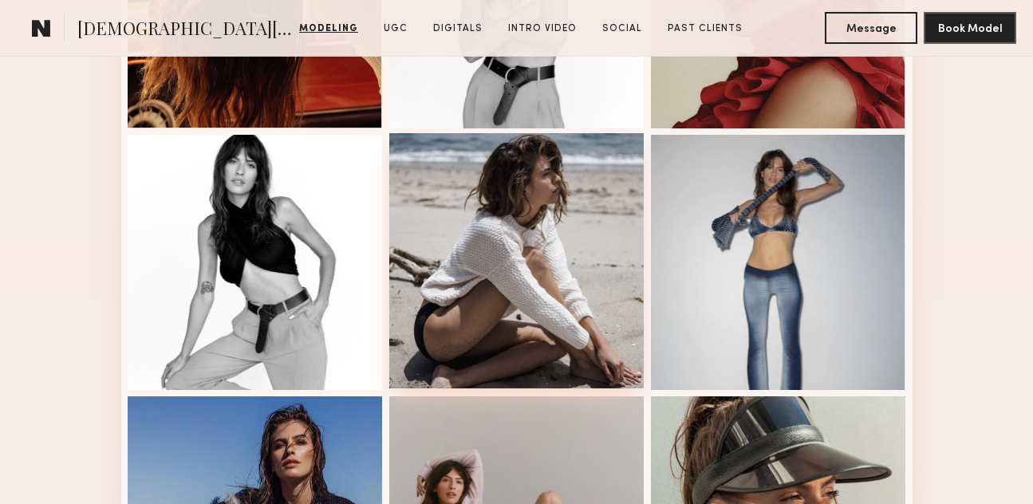
scroll to position [636, 0]
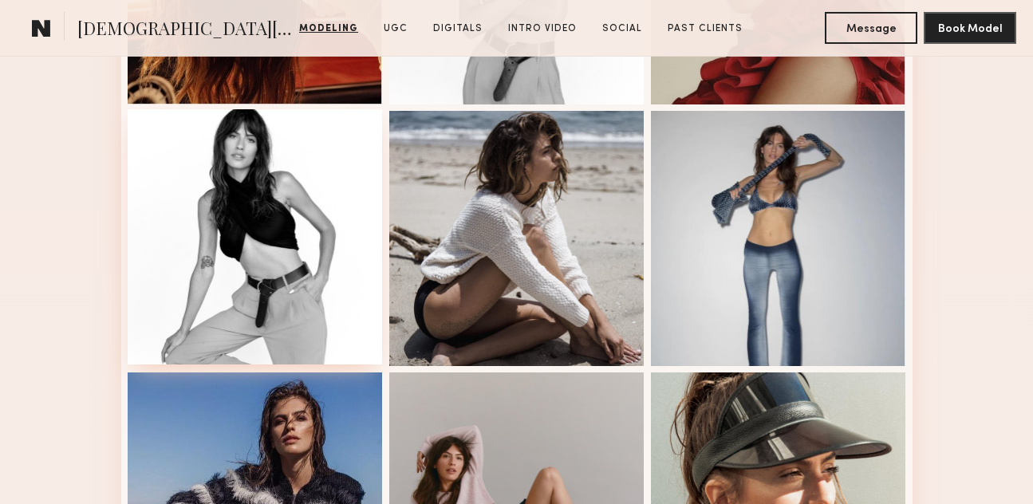
click at [247, 163] on div at bounding box center [255, 236] width 255 height 255
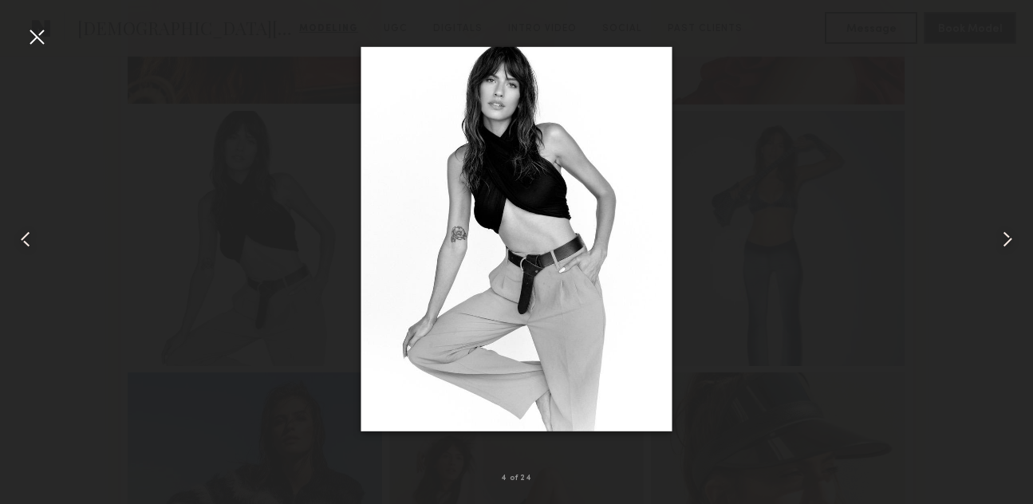
click at [44, 34] on div at bounding box center [37, 37] width 26 height 26
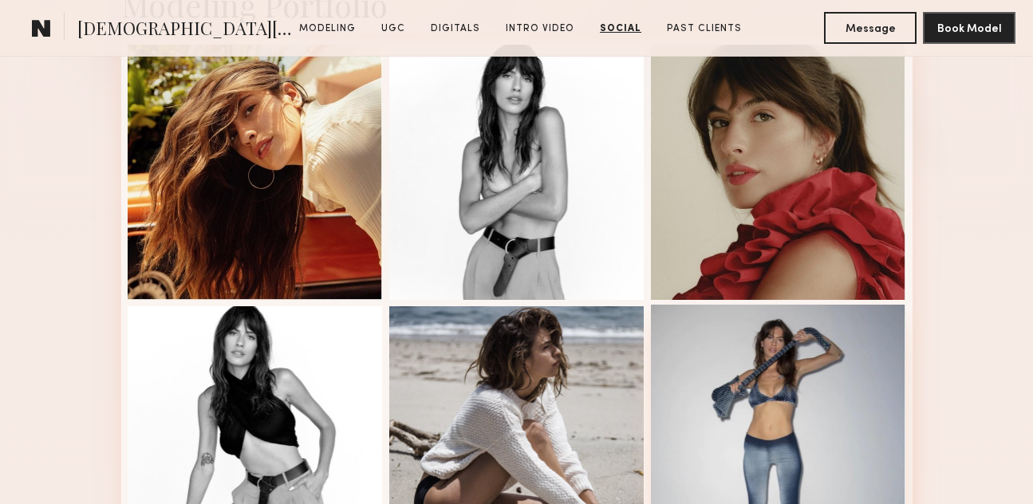
scroll to position [0, 0]
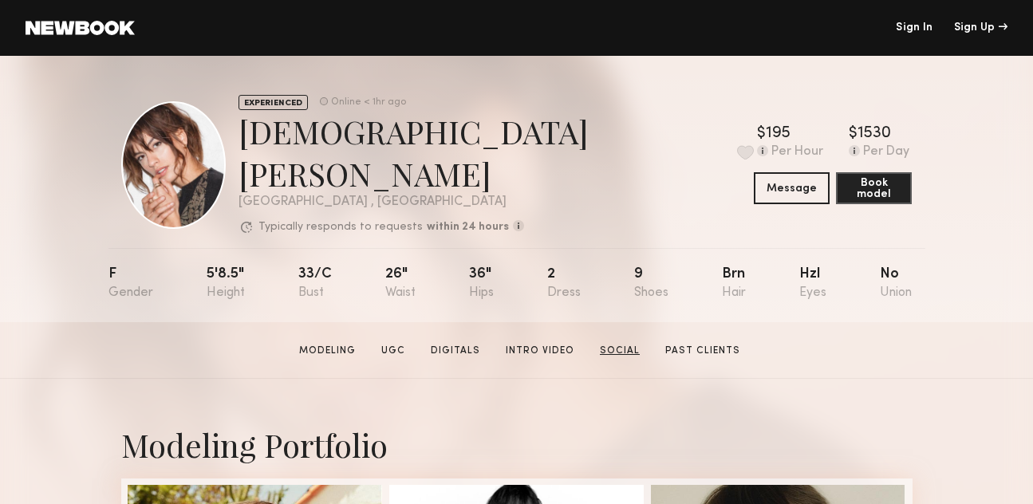
click at [612, 344] on link "Social" at bounding box center [620, 351] width 53 height 14
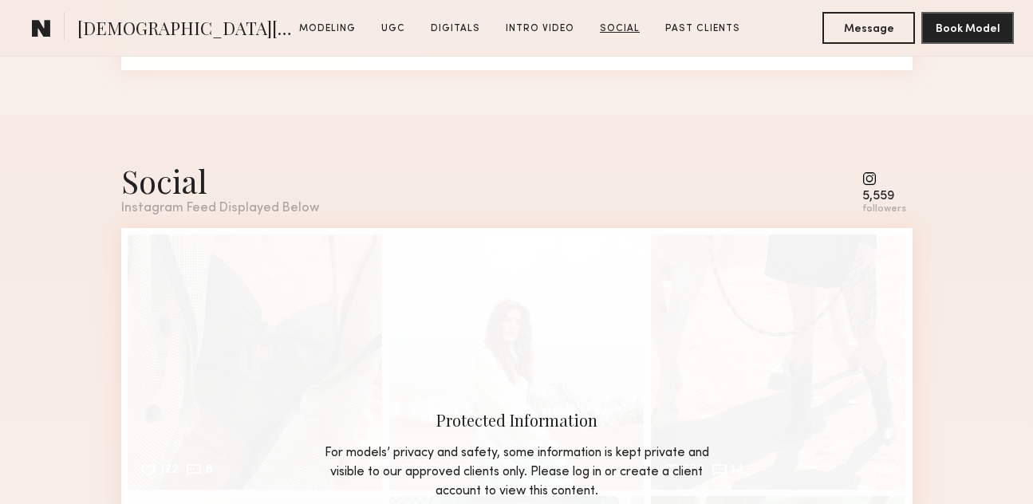
scroll to position [5345, 0]
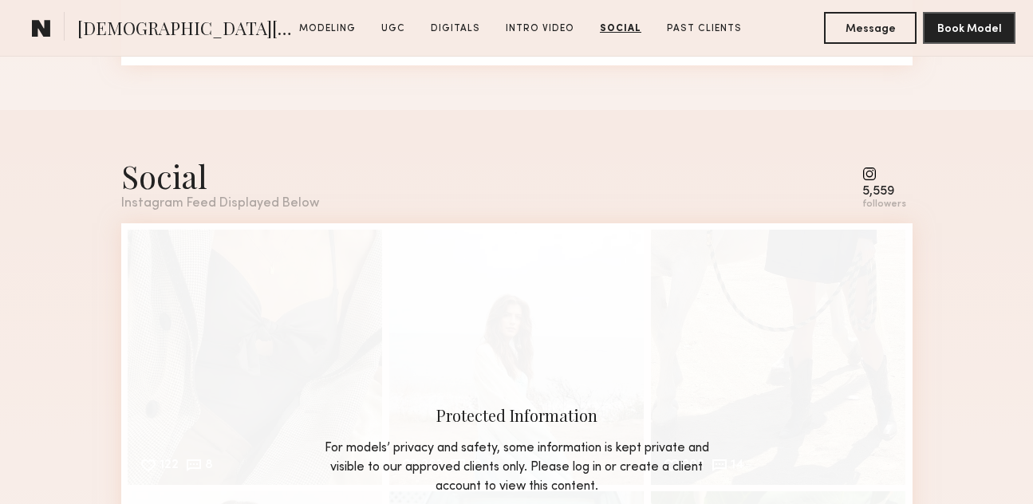
click at [873, 167] on common-icon at bounding box center [885, 174] width 44 height 14
click at [885, 199] on div "followers" at bounding box center [885, 205] width 44 height 12
click at [875, 170] on div "5,559 followers" at bounding box center [885, 189] width 44 height 44
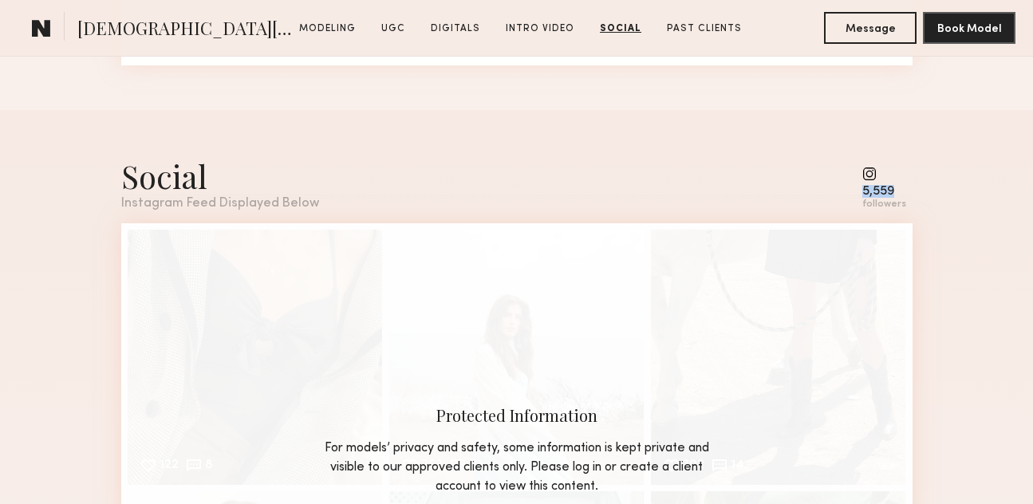
click at [875, 170] on div "5,559 followers" at bounding box center [885, 189] width 44 height 44
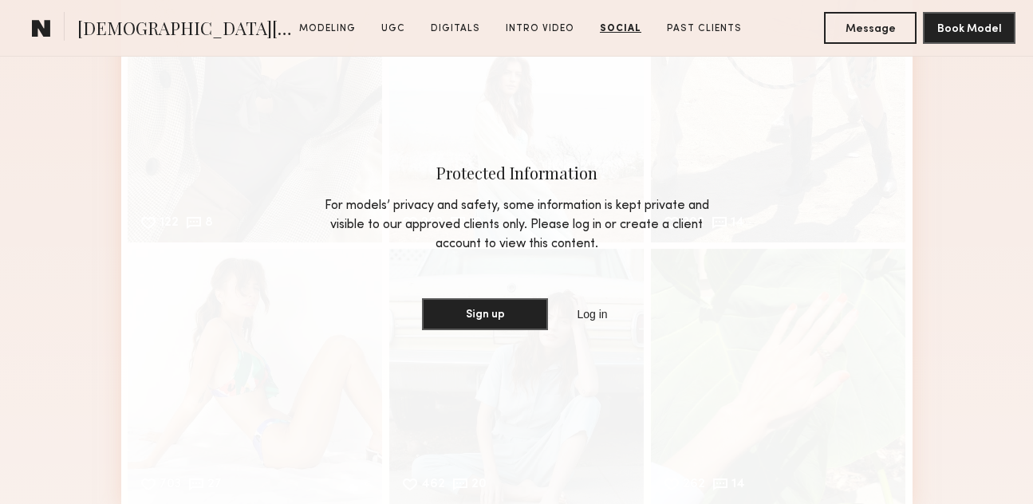
scroll to position [5273, 0]
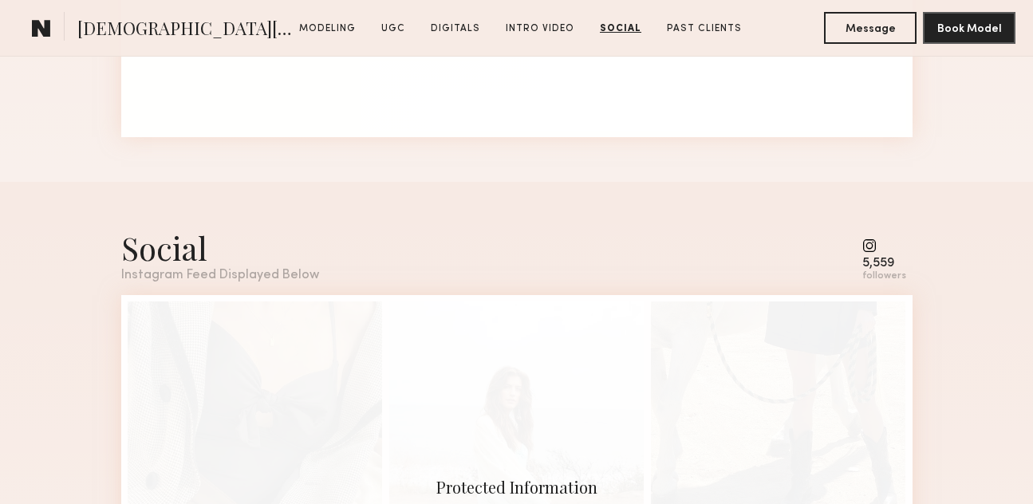
click at [844, 262] on div "Social Instagram Feed Displayed Below 5,559 followers" at bounding box center [517, 255] width 792 height 56
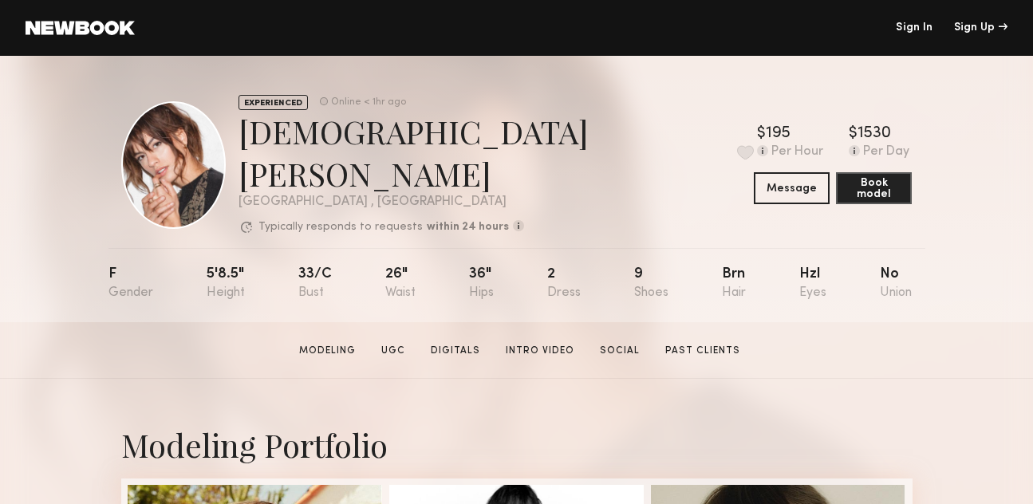
scroll to position [61, 0]
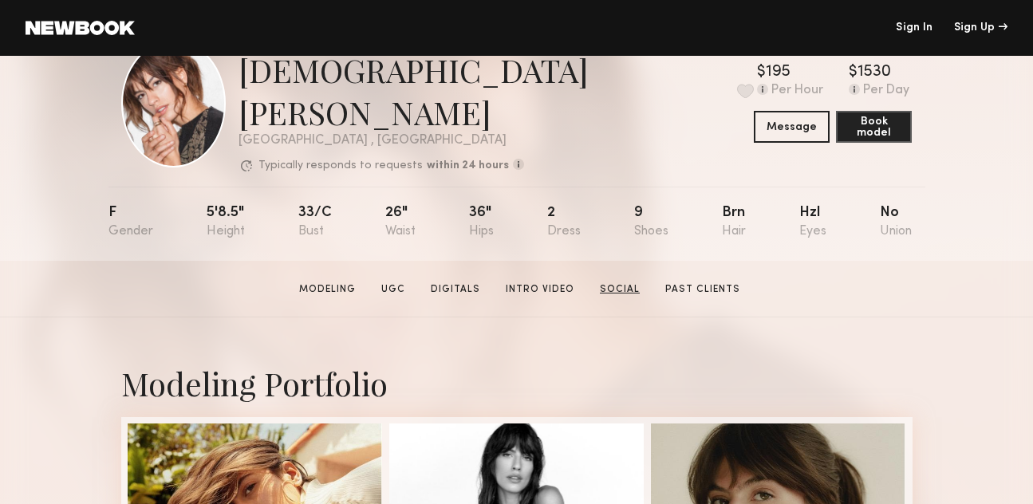
click at [638, 283] on link "Social" at bounding box center [620, 290] width 53 height 14
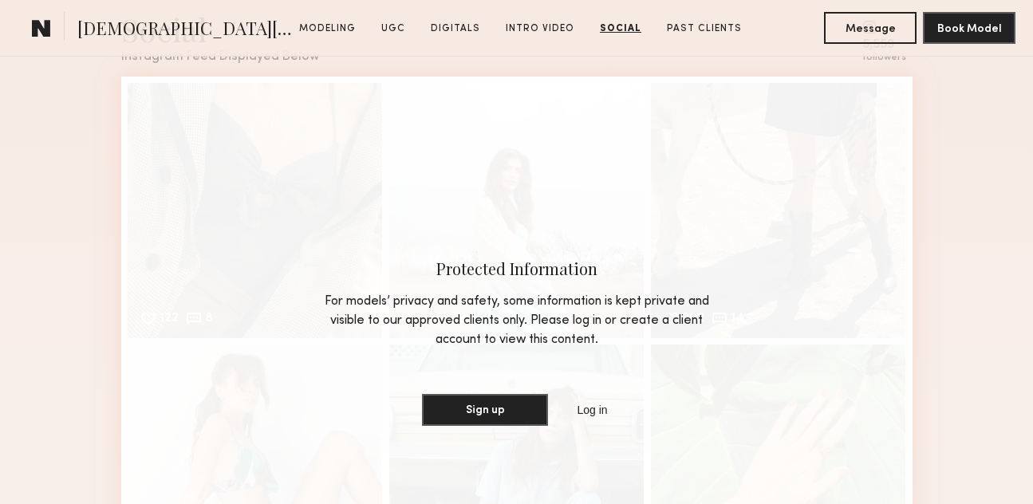
scroll to position [5525, 0]
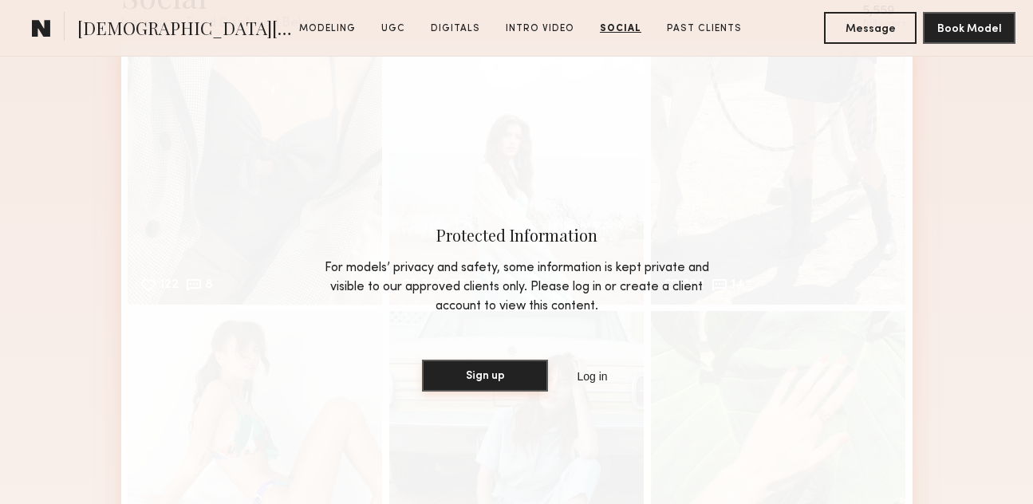
click at [494, 363] on button "Sign up" at bounding box center [485, 376] width 126 height 32
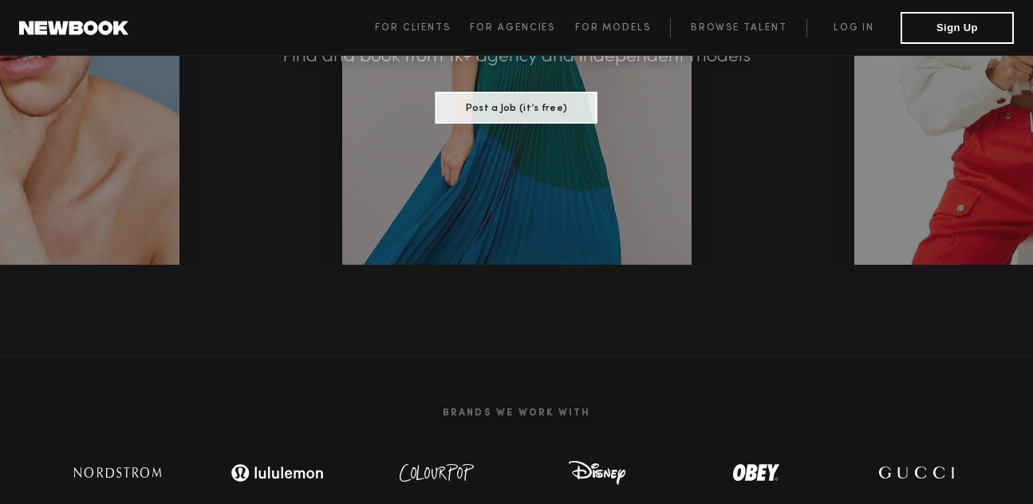
scroll to position [556, 0]
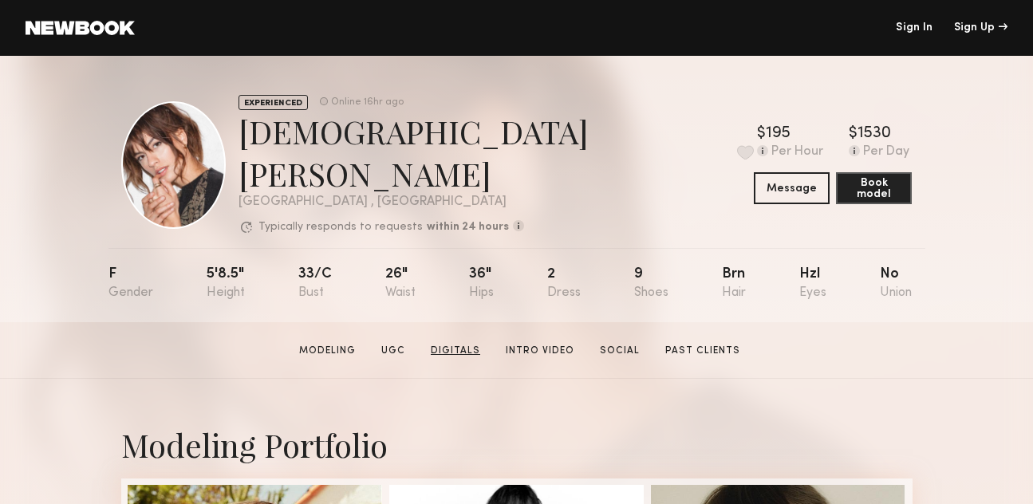
click at [436, 344] on link "Digitals" at bounding box center [456, 351] width 62 height 14
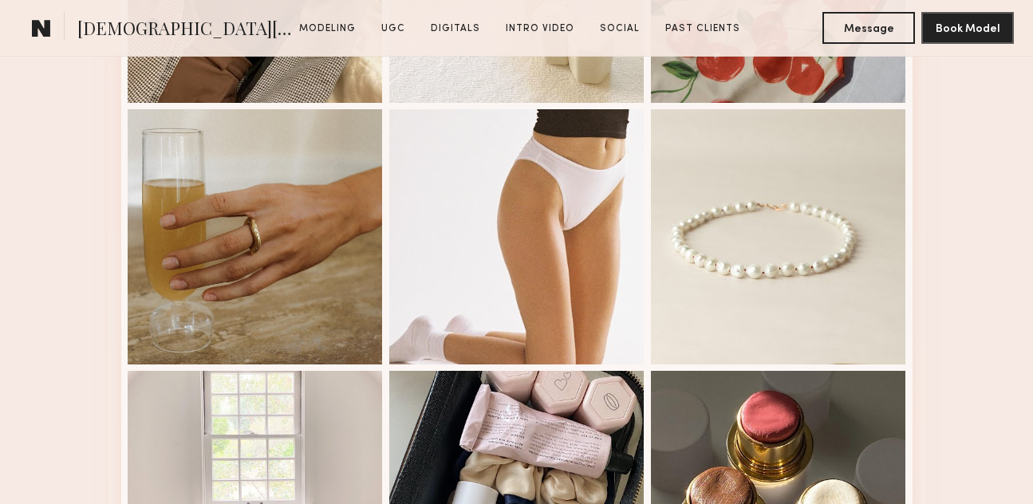
scroll to position [3072, 0]
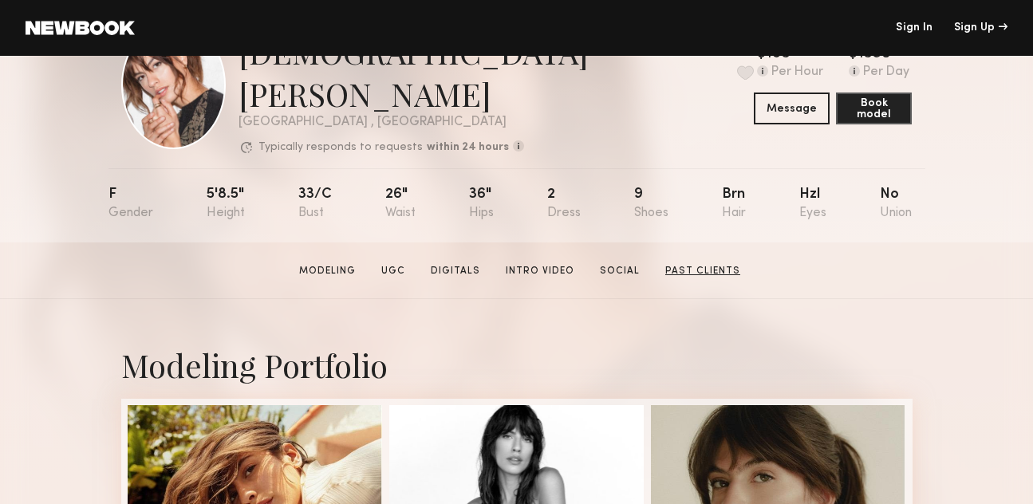
click at [709, 264] on link "Past Clients" at bounding box center [703, 271] width 88 height 14
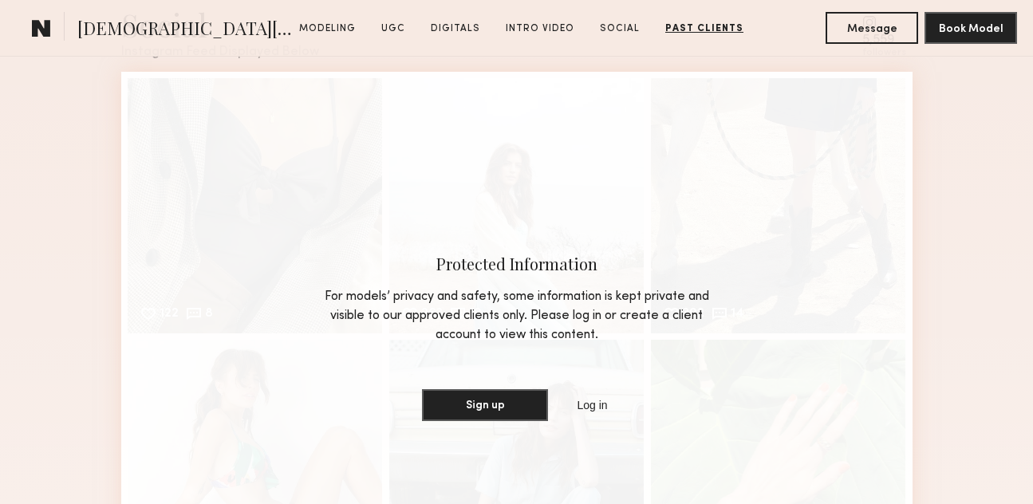
scroll to position [4400, 0]
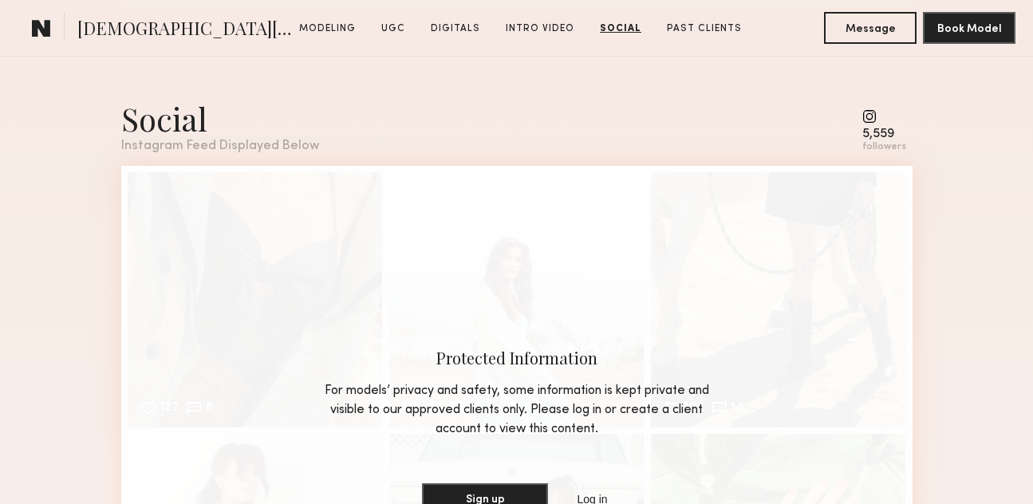
click at [868, 109] on common-icon at bounding box center [885, 116] width 44 height 14
drag, startPoint x: 905, startPoint y: 136, endPoint x: 868, endPoint y: 96, distance: 54.8
click at [868, 109] on div "5,559 followers" at bounding box center [885, 131] width 44 height 44
click at [912, 110] on nb-model-profile-social "Social Instagram Feed Displayed Below 5,559 followers 122 8 Likes & comments di…" at bounding box center [517, 397] width 817 height 688
click at [868, 109] on common-icon at bounding box center [885, 116] width 44 height 14
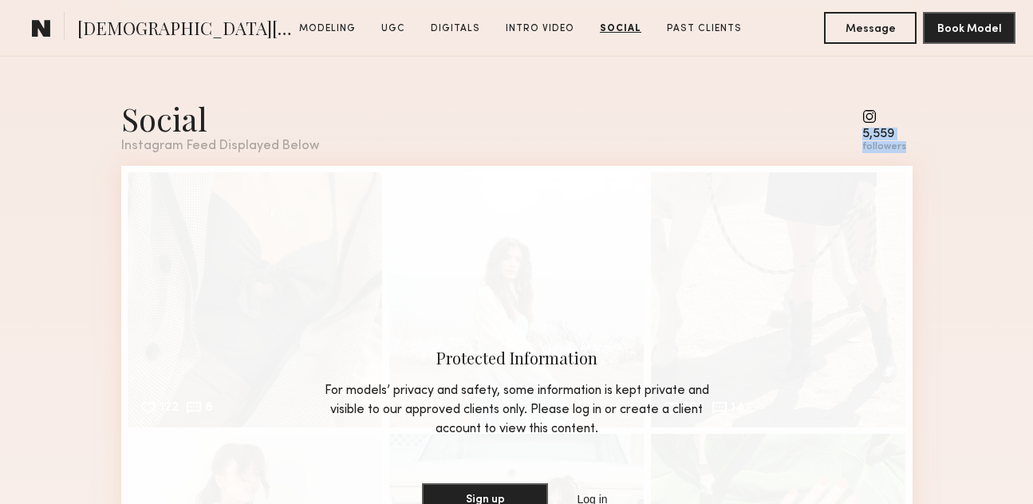
drag, startPoint x: 907, startPoint y: 129, endPoint x: 861, endPoint y: 112, distance: 48.8
click at [861, 112] on div "Social Instagram Feed Displayed Below 5,559 followers" at bounding box center [517, 125] width 792 height 56
click at [956, 148] on div "Social Instagram Feed Displayed Below 5,559 followers 122 8 Likes & comments di…" at bounding box center [516, 397] width 1033 height 688
click at [874, 109] on common-icon at bounding box center [885, 116] width 44 height 14
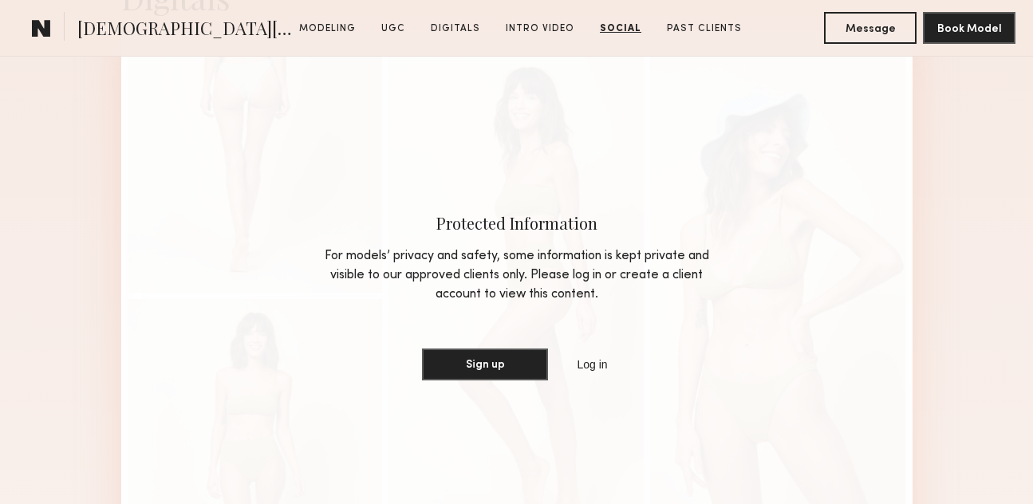
scroll to position [3192, 0]
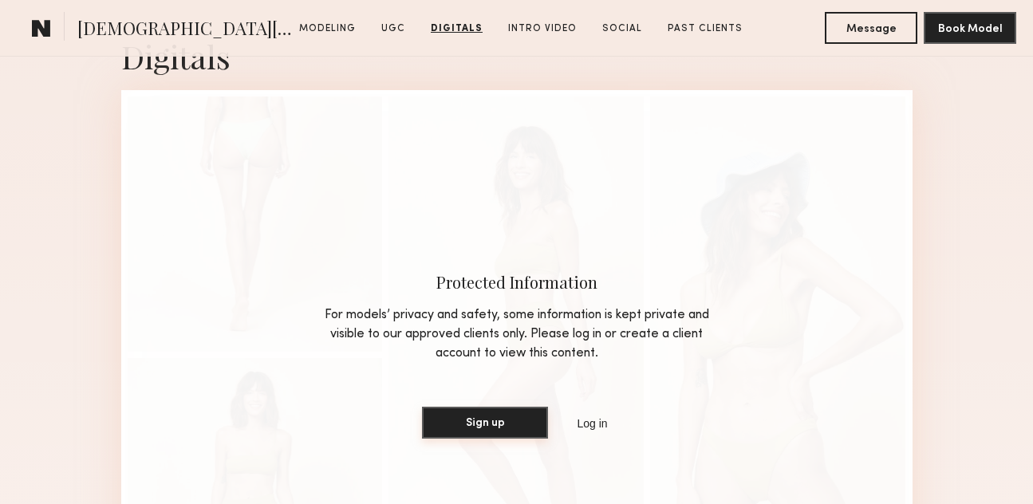
click at [494, 412] on button "Sign up" at bounding box center [485, 423] width 126 height 32
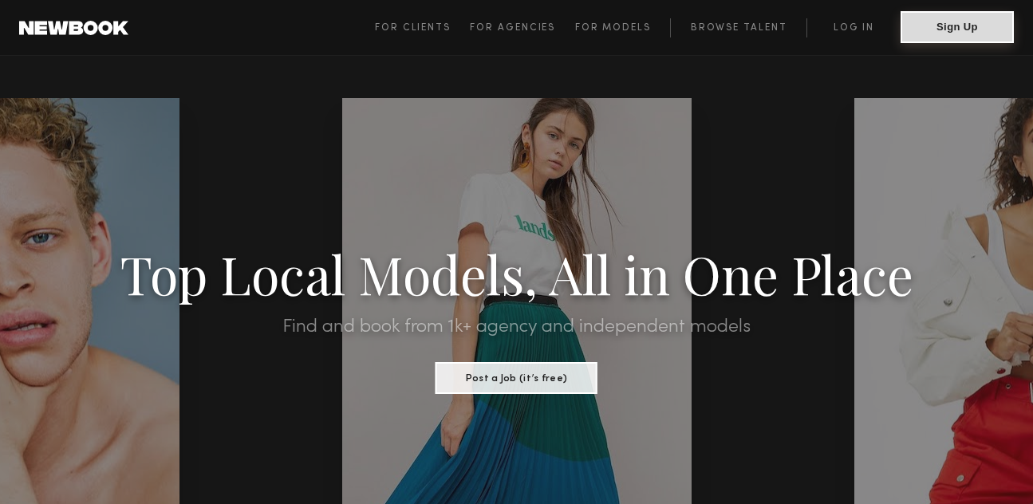
click at [980, 36] on button "Sign Up" at bounding box center [957, 27] width 113 height 32
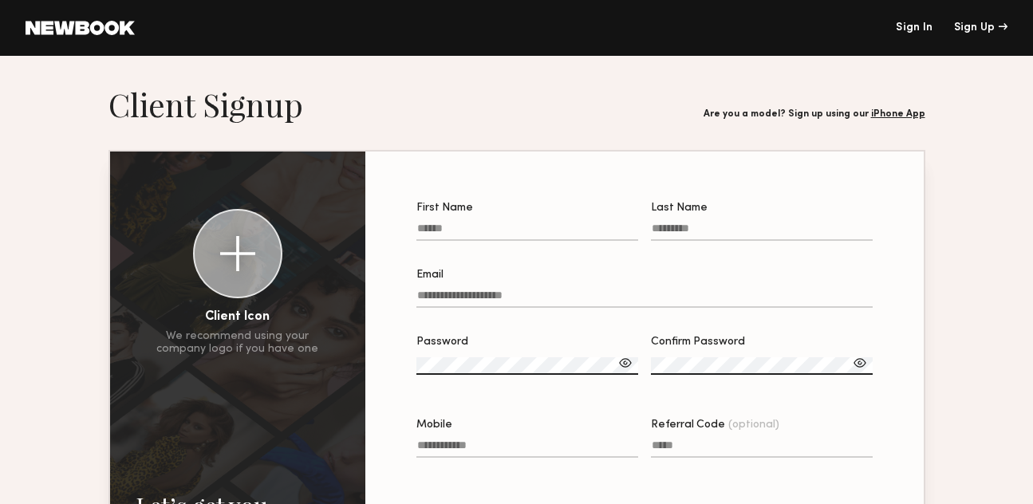
click at [578, 215] on label "First Name" at bounding box center [528, 230] width 222 height 54
click at [578, 223] on input "First Name" at bounding box center [528, 232] width 222 height 18
type input "***"
type input "*****"
click at [486, 306] on input "Email" at bounding box center [645, 299] width 456 height 18
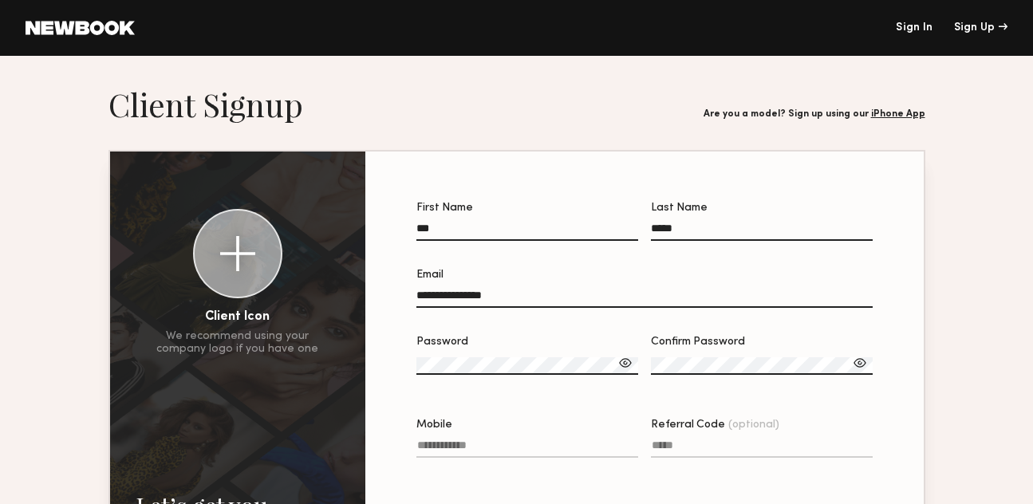
type input "**********"
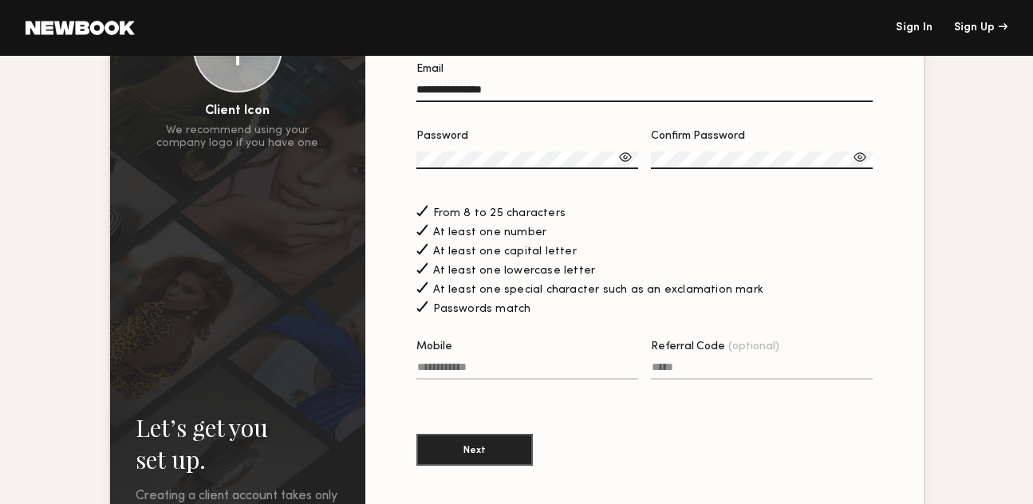
scroll to position [207, 0]
click at [561, 376] on input "Mobile" at bounding box center [528, 370] width 222 height 18
type input "**********"
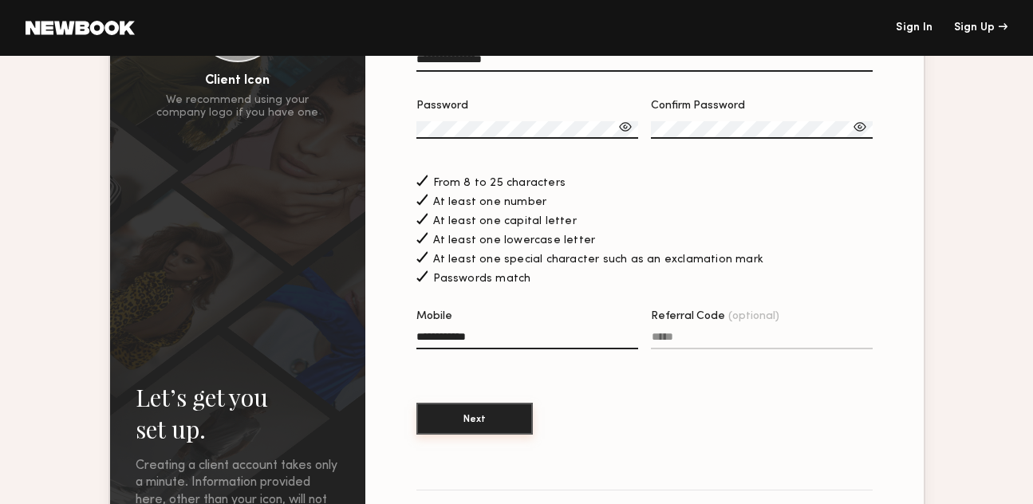
click at [464, 415] on button "Next" at bounding box center [475, 419] width 117 height 32
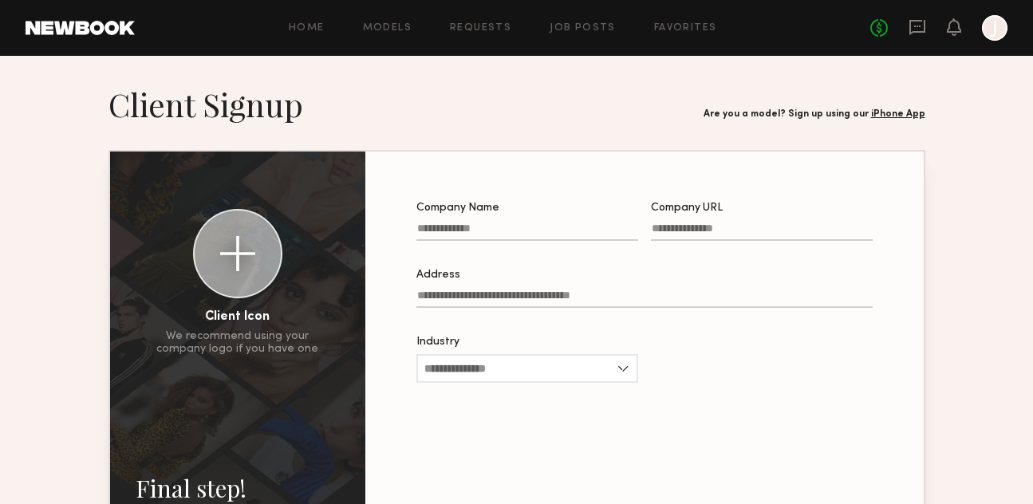
click at [543, 230] on input "Company Name" at bounding box center [528, 232] width 222 height 18
type input "*"
click at [536, 162] on section "Company Name Company URL Address Industry Advertising Apparel Cosmetics Enterta…" at bounding box center [645, 382] width 559 height 460
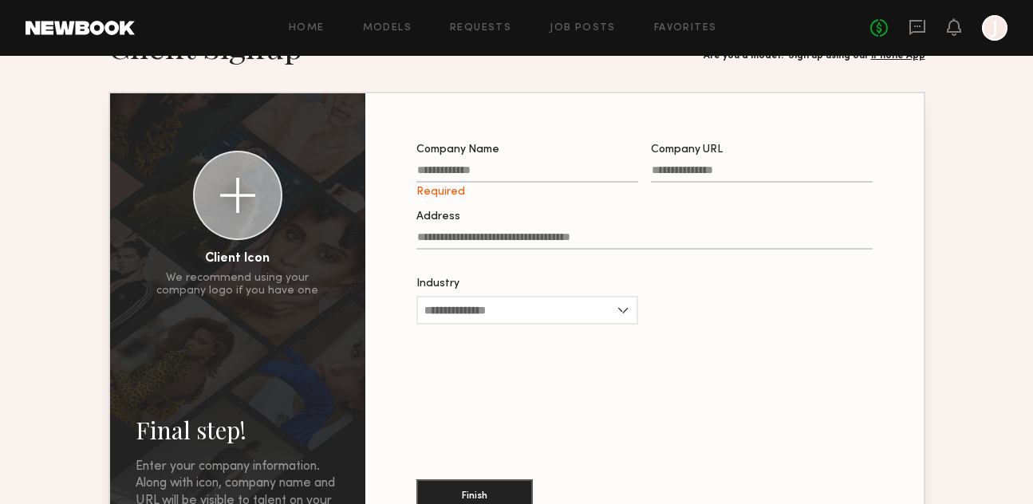
click at [463, 162] on label "Company Name Required" at bounding box center [528, 171] width 222 height 54
click at [463, 164] on input "Company Name Required" at bounding box center [528, 173] width 222 height 18
click at [464, 170] on input "Company Name Required" at bounding box center [528, 173] width 222 height 18
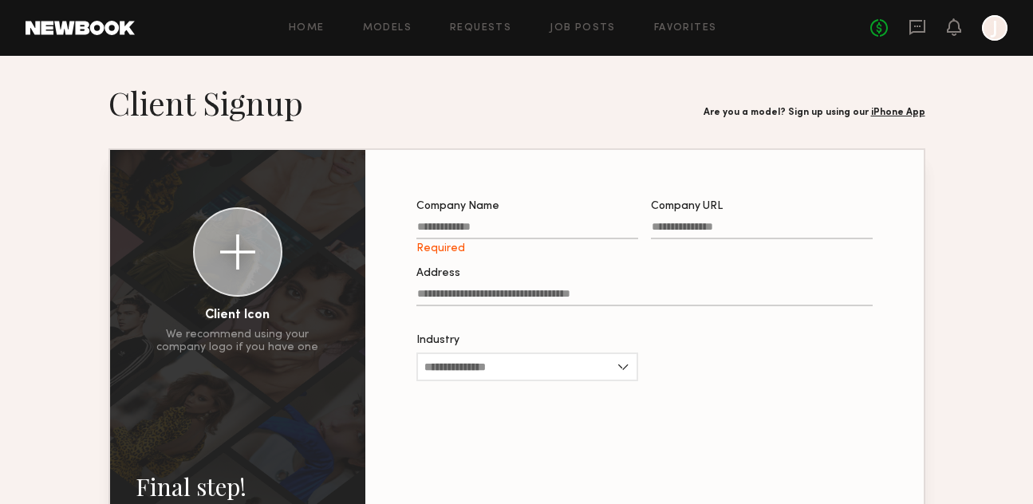
scroll to position [0, 0]
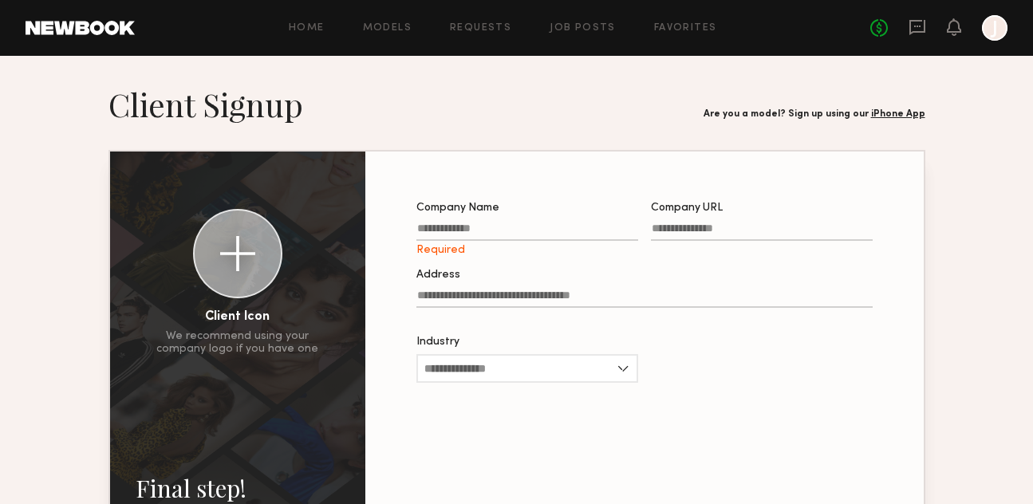
click at [512, 114] on header "Final step! Enter your company information. Along with icon, company name and U…" at bounding box center [517, 105] width 817 height 40
click at [466, 228] on input "Company Name Required" at bounding box center [528, 232] width 222 height 18
type input "********"
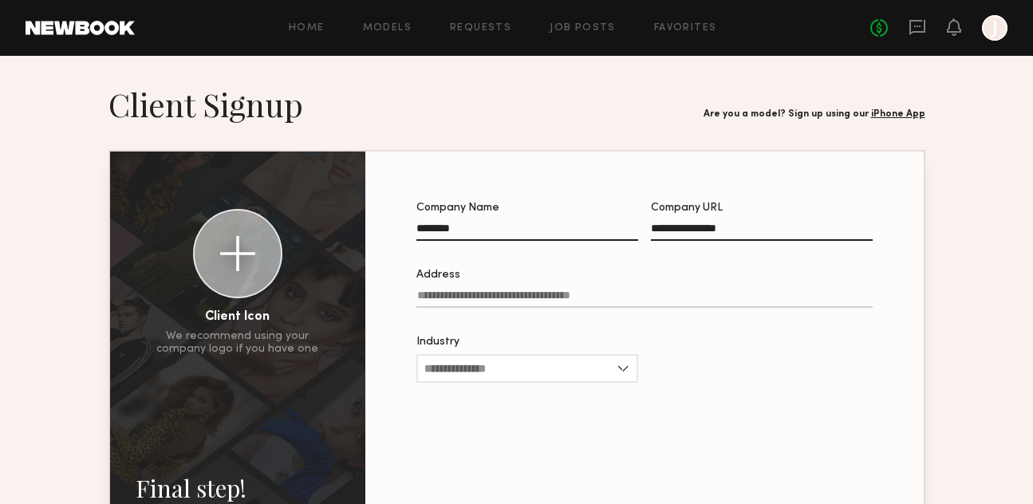
type input "**********"
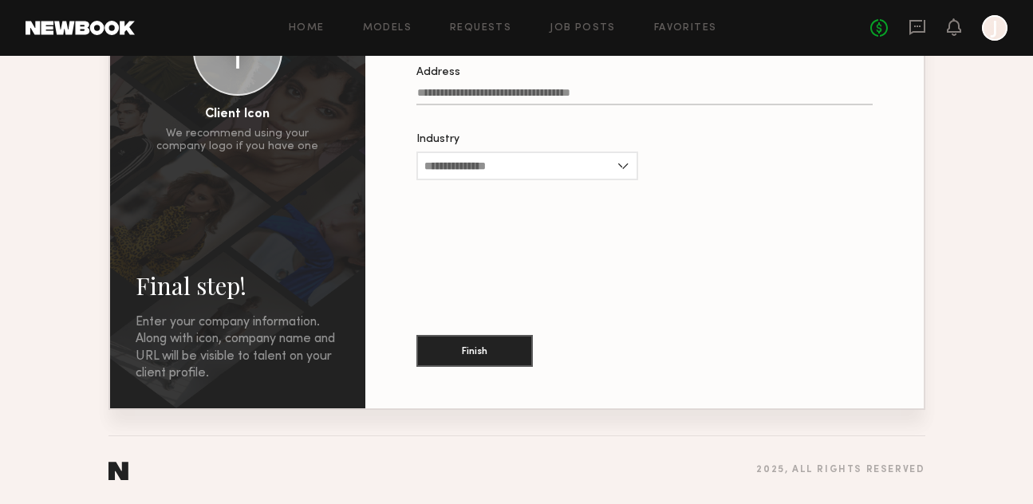
click at [506, 376] on div at bounding box center [645, 376] width 456 height 13
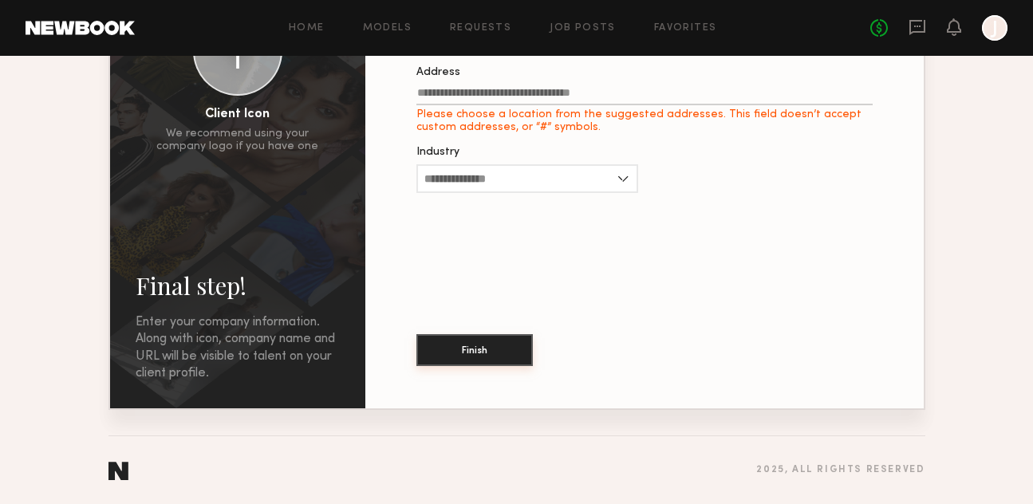
click at [492, 358] on button "Finish" at bounding box center [475, 350] width 117 height 32
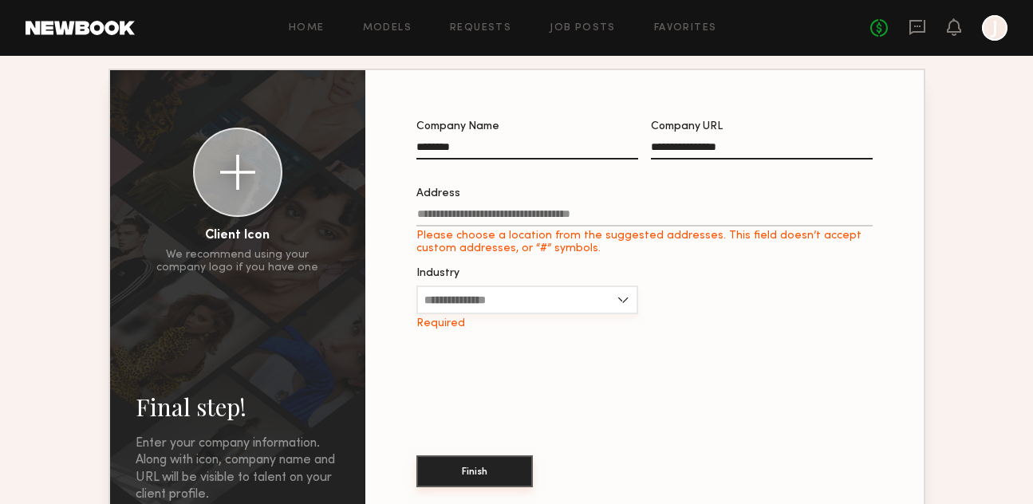
scroll to position [69, 0]
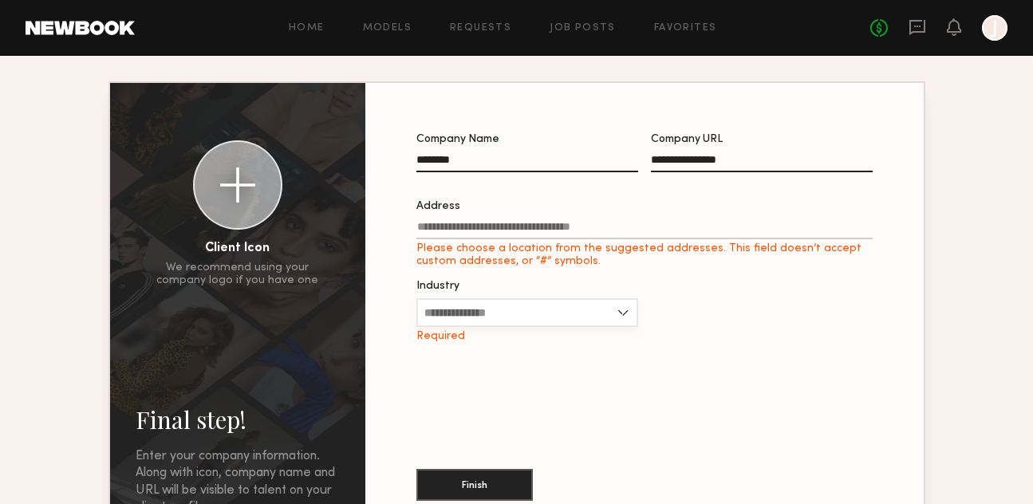
click at [491, 325] on input "Industry" at bounding box center [528, 312] width 222 height 29
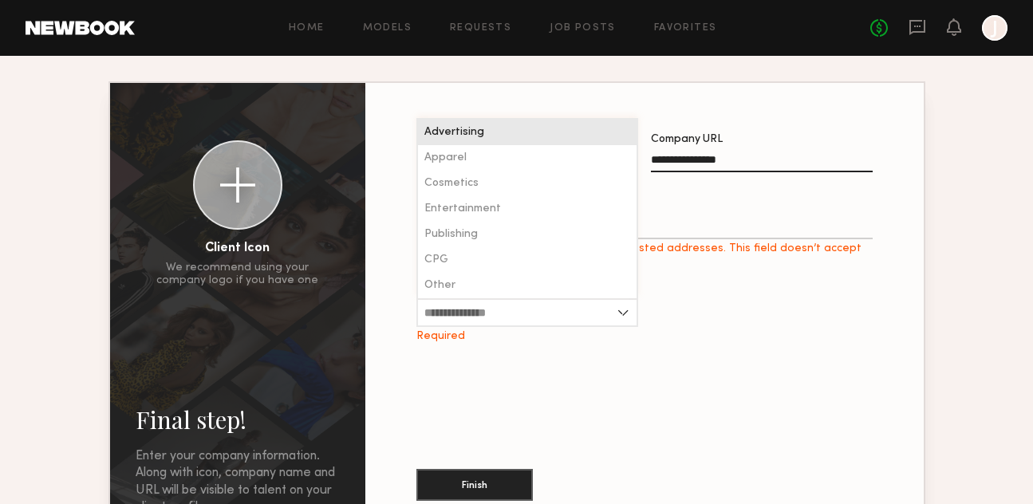
click at [468, 155] on div "Apparel" at bounding box center [527, 158] width 219 height 26
type input "*******"
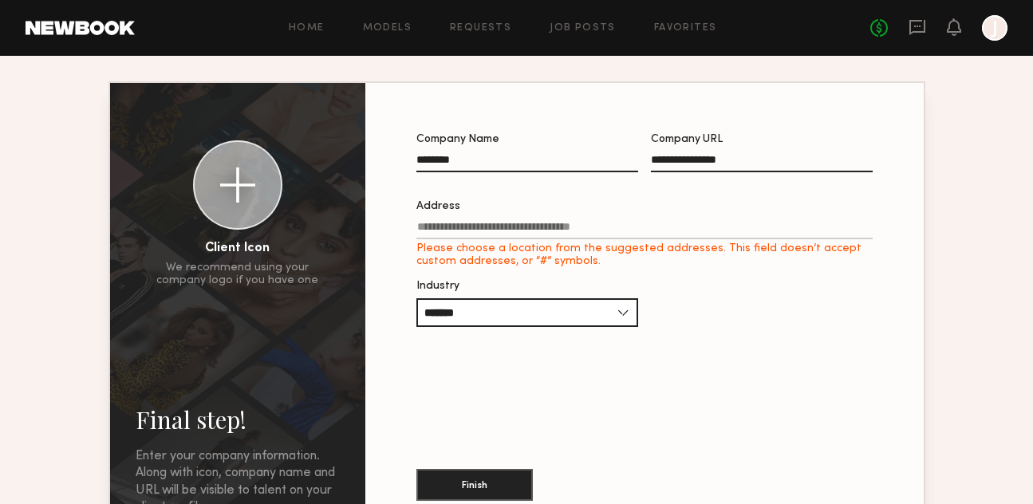
click at [479, 235] on input "Address Please choose a location from the suggested addresses. This field doesn…" at bounding box center [645, 230] width 456 height 18
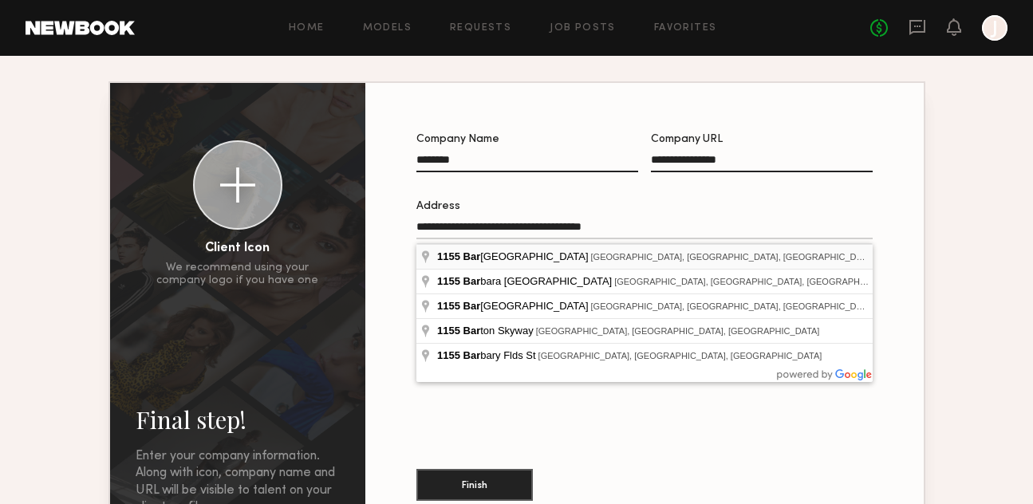
type input "**********"
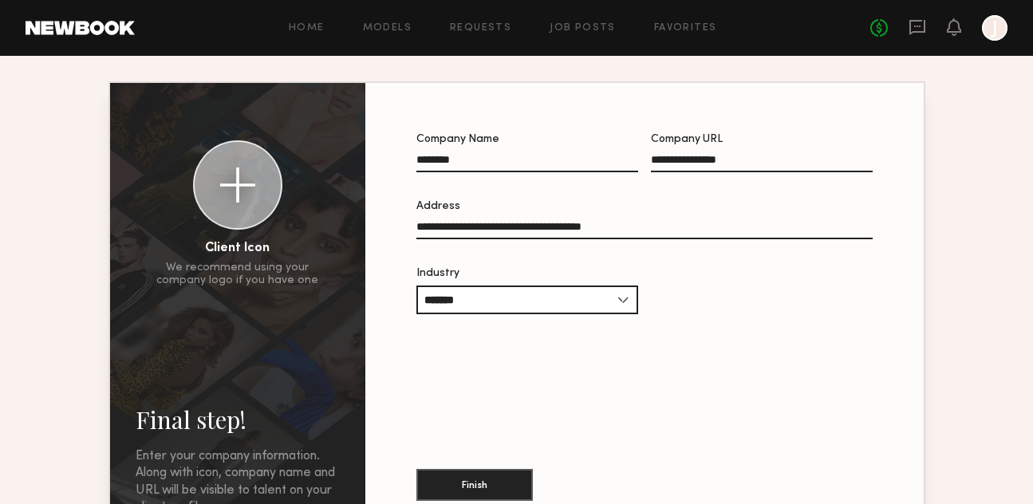
scroll to position [89, 0]
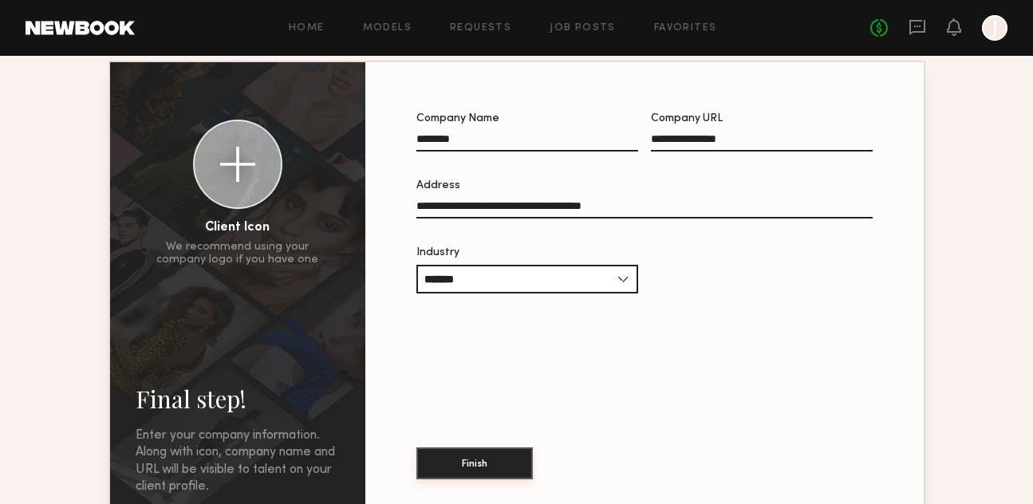
click at [473, 466] on button "Finish" at bounding box center [475, 464] width 117 height 32
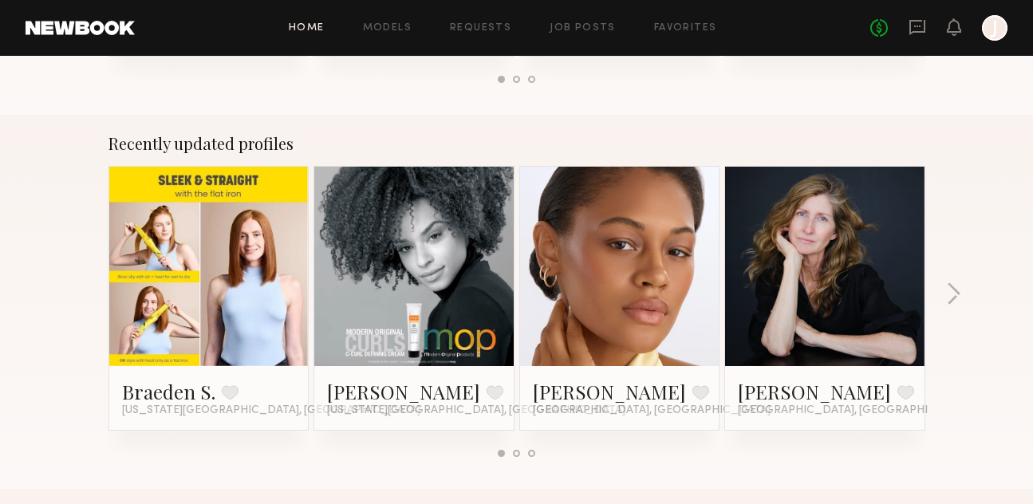
scroll to position [909, 0]
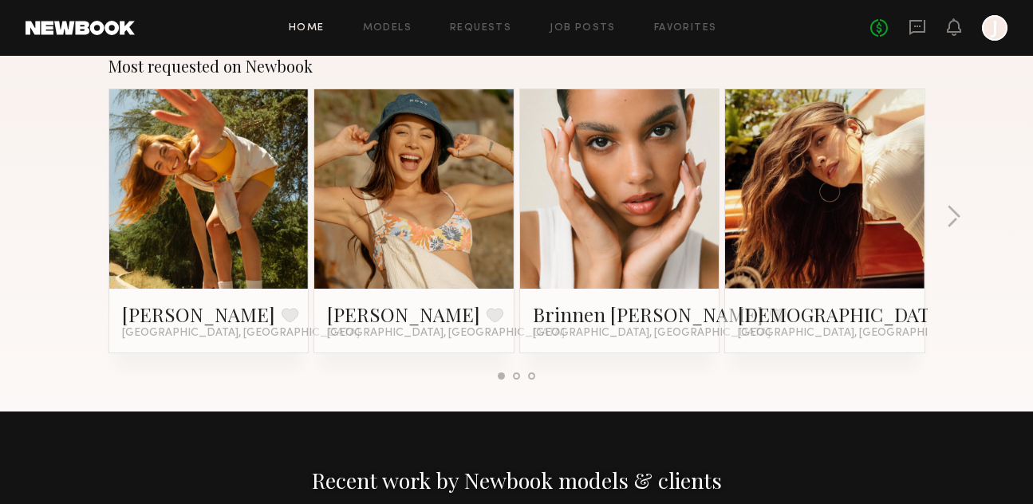
click at [730, 297] on div "Kristen J. Favorite Los Angeles, CA" at bounding box center [825, 321] width 200 height 64
click at [799, 263] on link at bounding box center [825, 189] width 97 height 200
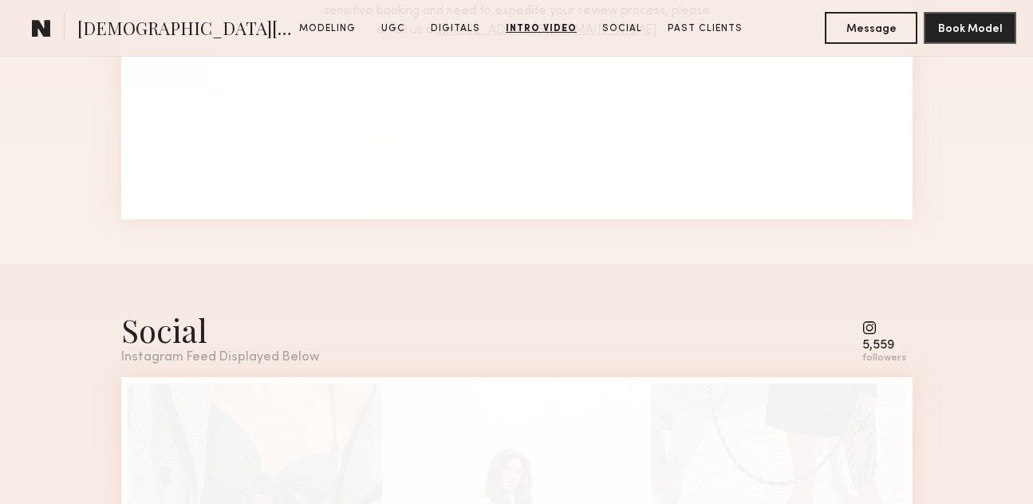
scroll to position [4231, 0]
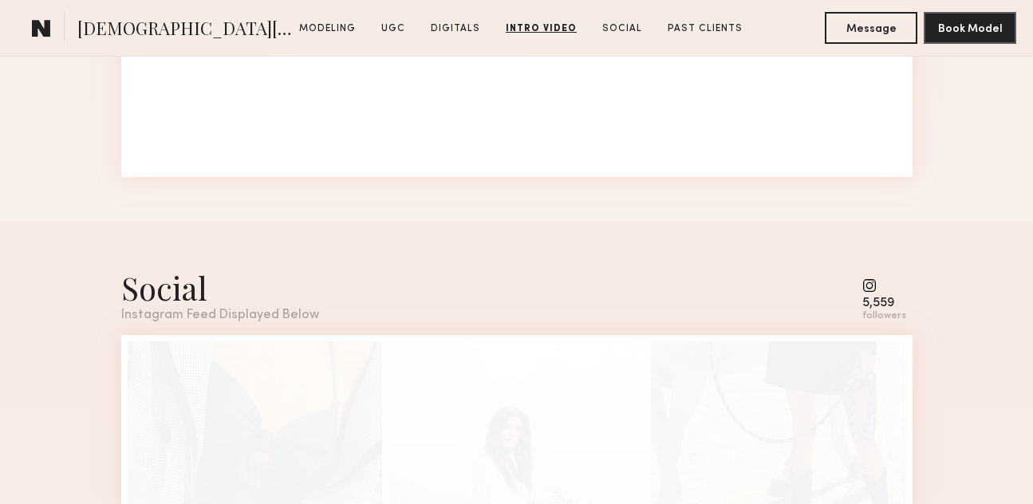
click at [869, 298] on div "5,559" at bounding box center [885, 304] width 44 height 12
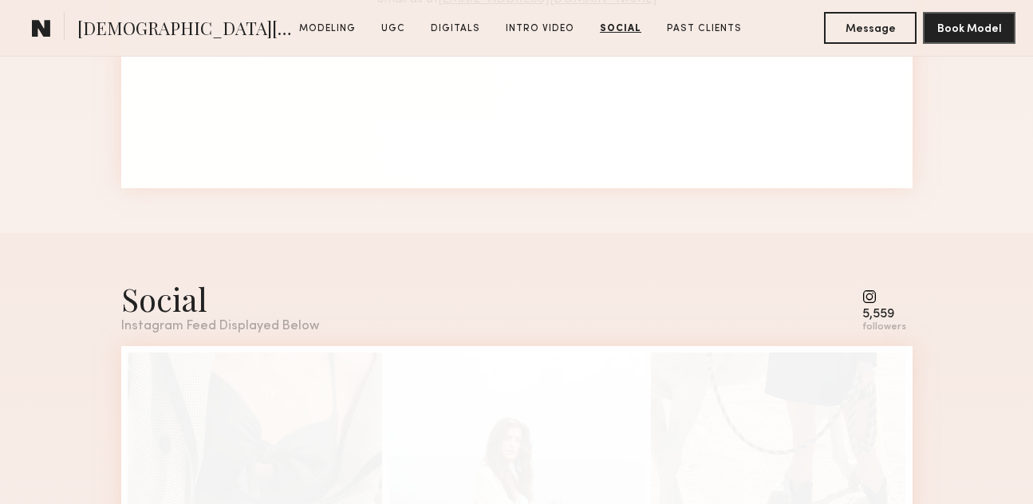
scroll to position [4179, 0]
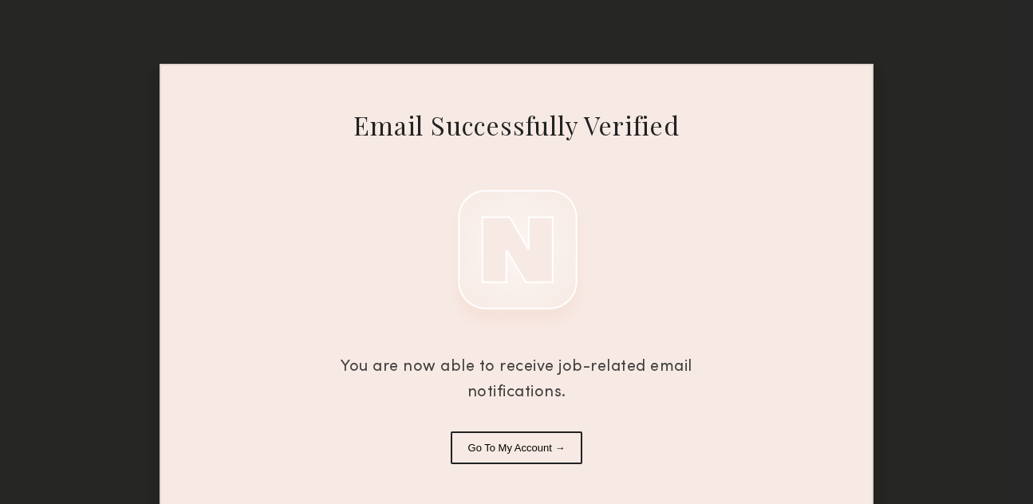
click at [545, 450] on button "Go To My Account →" at bounding box center [517, 448] width 132 height 33
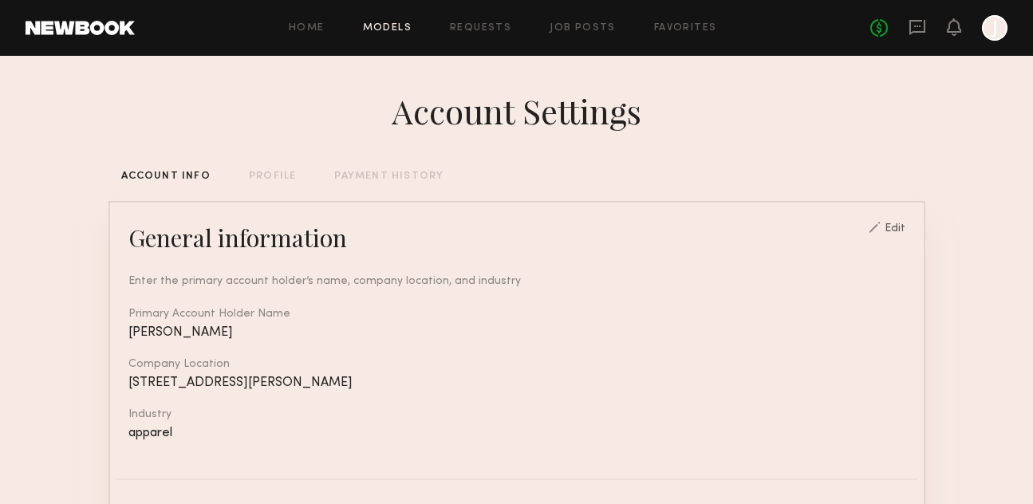
click at [398, 23] on link "Models" at bounding box center [387, 28] width 49 height 10
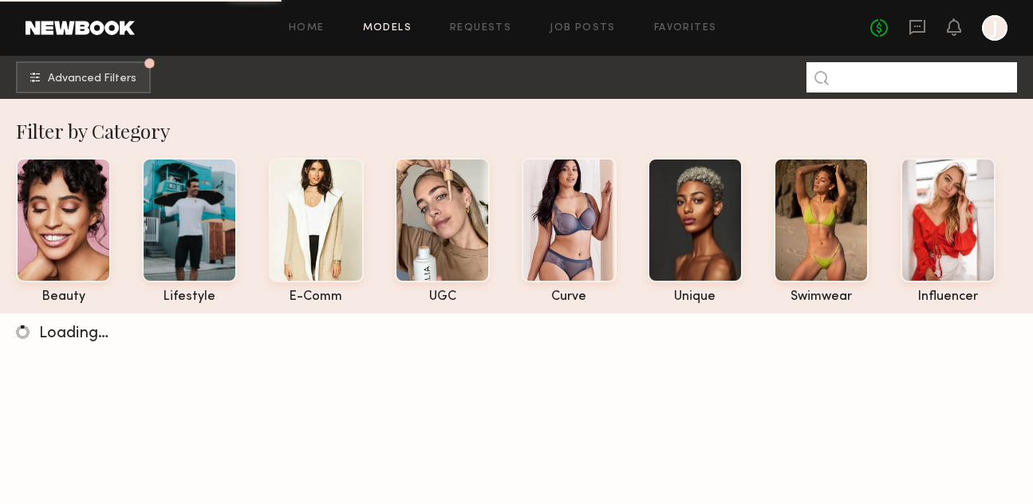
click at [931, 74] on input at bounding box center [912, 77] width 211 height 30
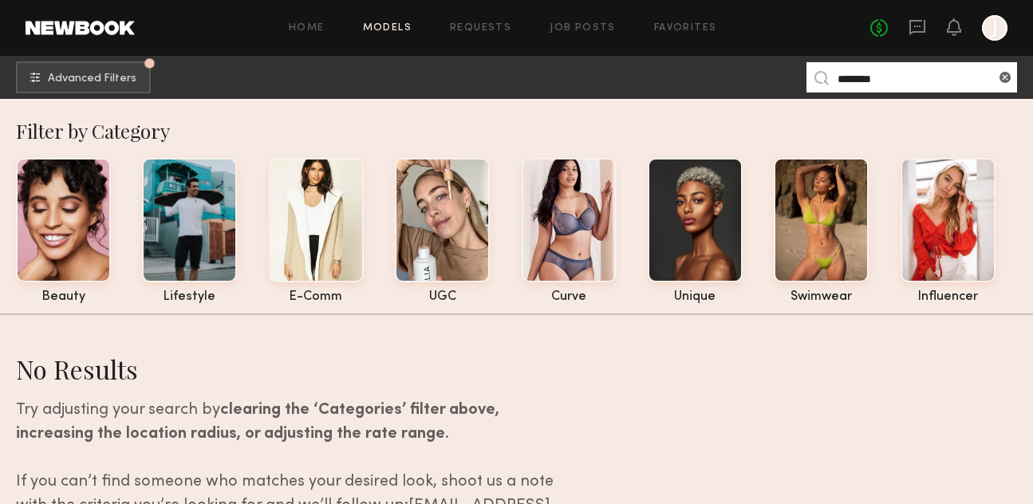
type input "********"
click at [83, 26] on link at bounding box center [80, 28] width 109 height 14
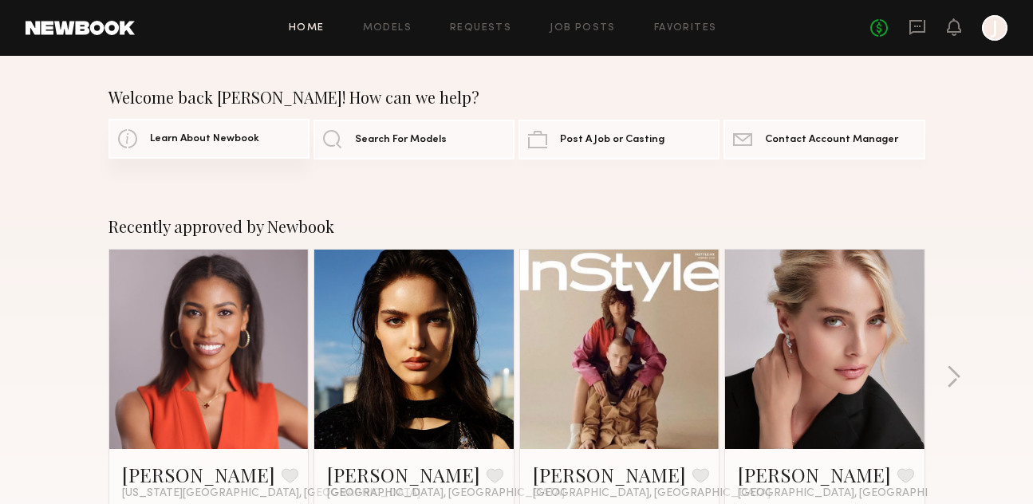
click at [224, 144] on link "Learn About Newbook" at bounding box center [209, 139] width 201 height 40
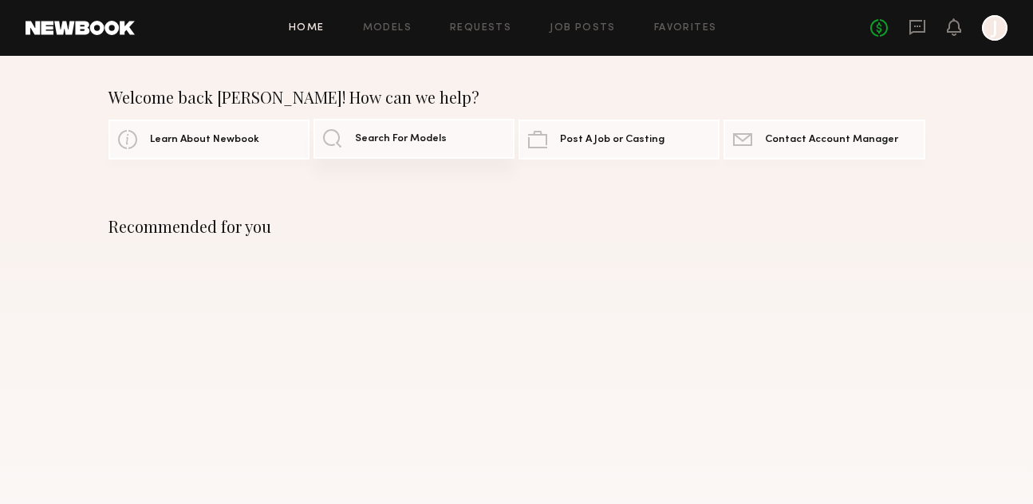
click at [417, 152] on link "Search For Models" at bounding box center [414, 139] width 201 height 40
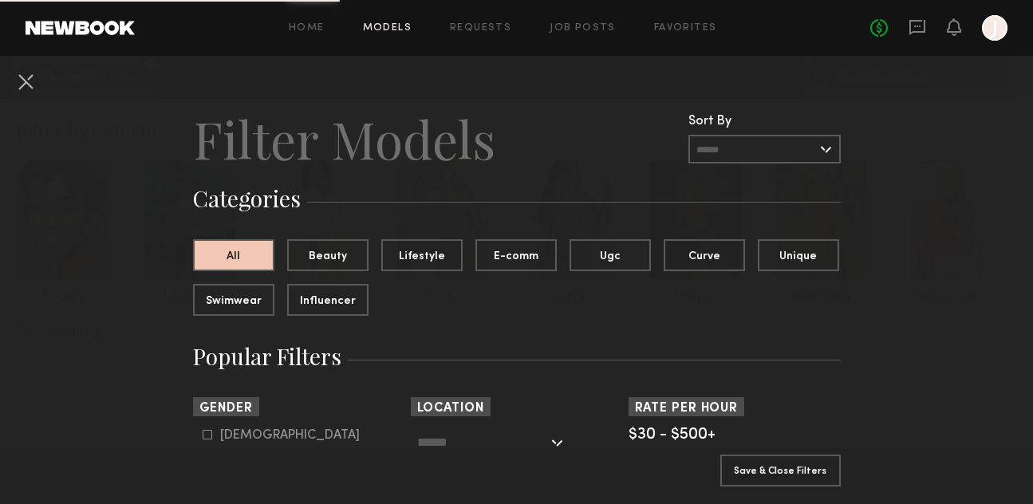
click at [99, 15] on header "Home Models Requests Job Posts Favorites Sign Out No fees up to $5,000 J" at bounding box center [516, 28] width 1033 height 56
click at [99, 30] on link at bounding box center [80, 28] width 109 height 14
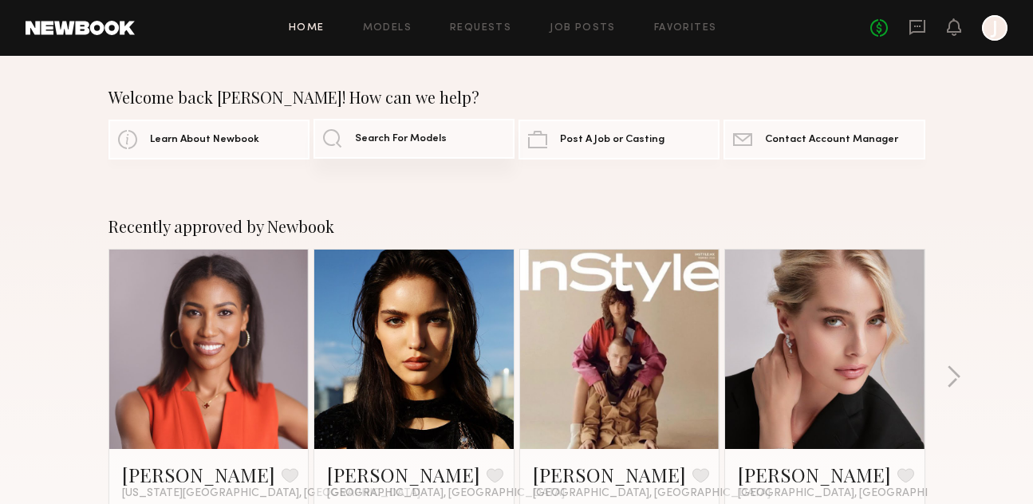
click at [379, 151] on link "Search For Models" at bounding box center [414, 139] width 201 height 40
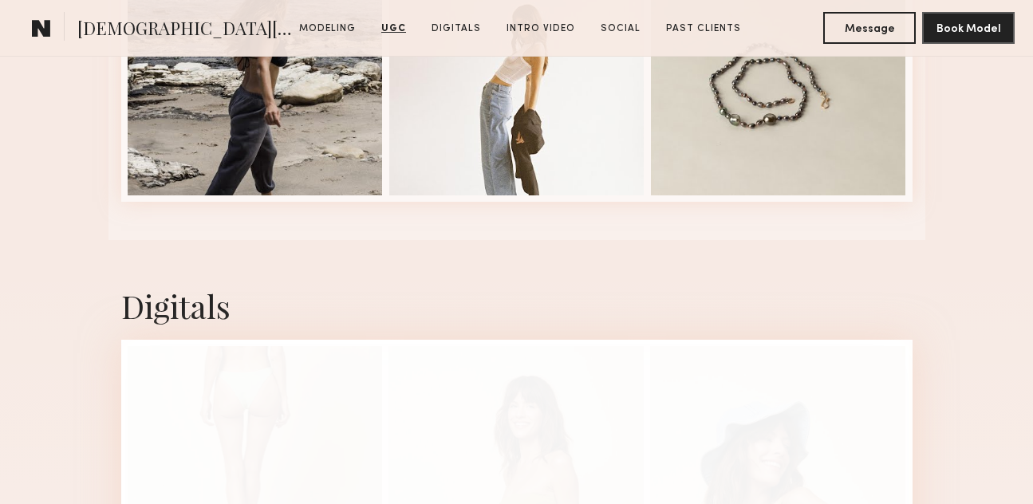
scroll to position [3117, 0]
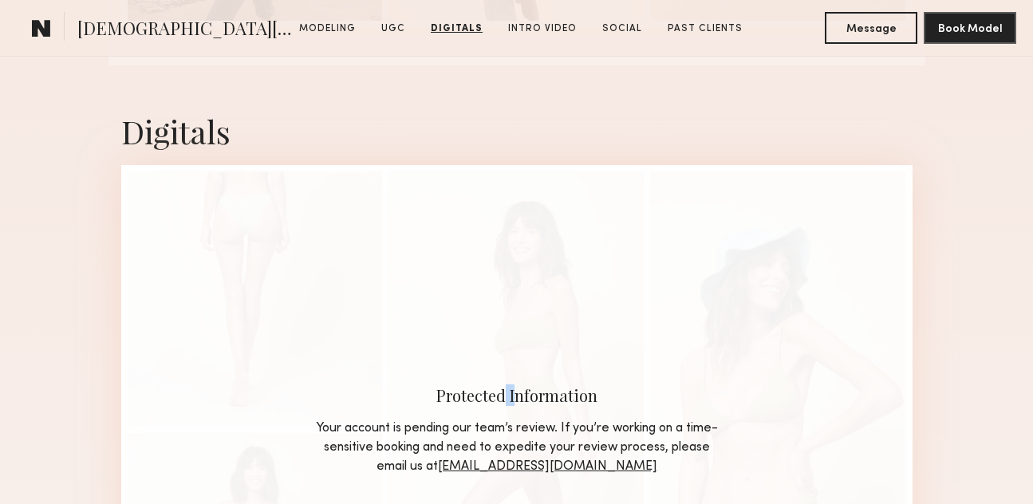
drag, startPoint x: 502, startPoint y: 380, endPoint x: 519, endPoint y: 389, distance: 18.9
click at [519, 389] on div "Protected Information" at bounding box center [517, 396] width 407 height 22
click at [705, 389] on div "Protected Information" at bounding box center [517, 396] width 407 height 22
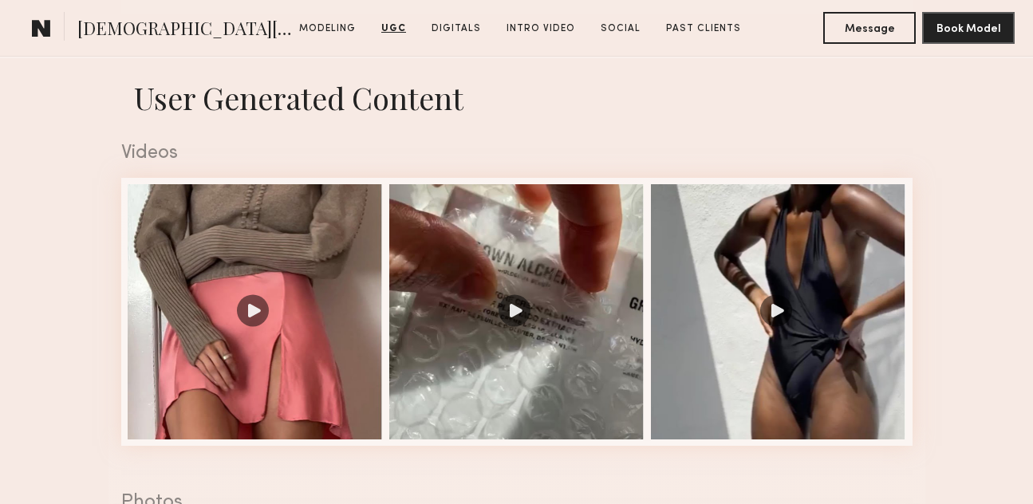
scroll to position [1560, 0]
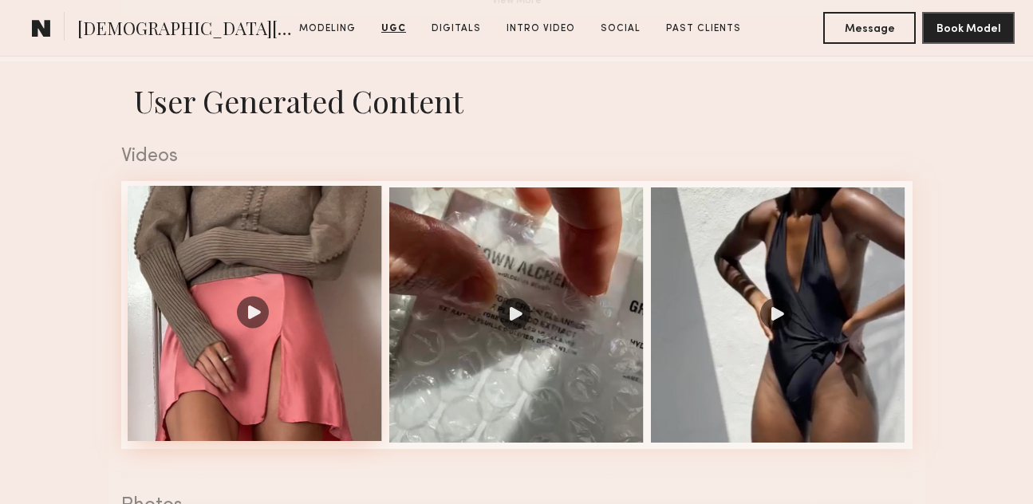
click at [331, 261] on div at bounding box center [255, 313] width 255 height 255
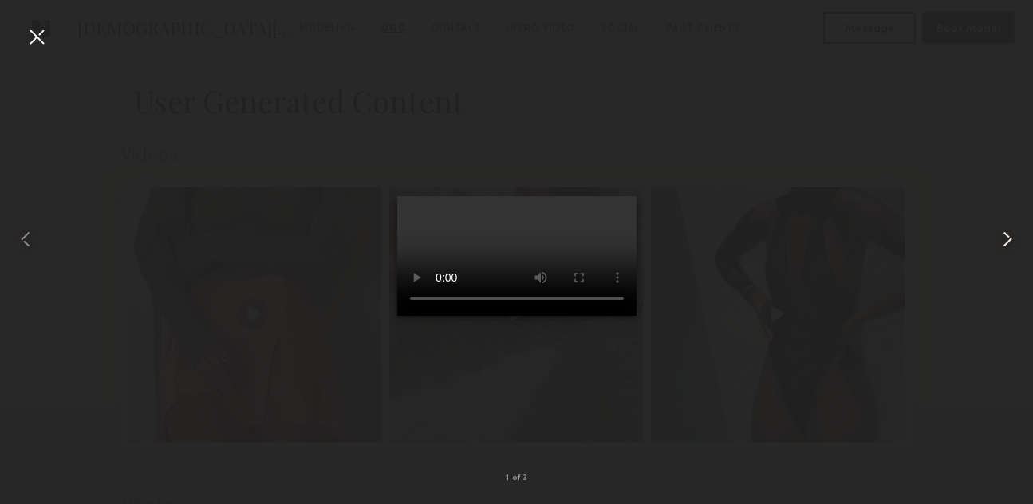
click at [1001, 235] on common-icon at bounding box center [1008, 240] width 26 height 26
click at [1009, 239] on common-icon at bounding box center [1008, 240] width 26 height 26
click at [863, 294] on div at bounding box center [516, 240] width 1033 height 428
click at [23, 34] on div "3 of 3" at bounding box center [516, 252] width 1033 height 504
click at [32, 34] on div at bounding box center [37, 37] width 26 height 26
